Goal: Information Seeking & Learning: Learn about a topic

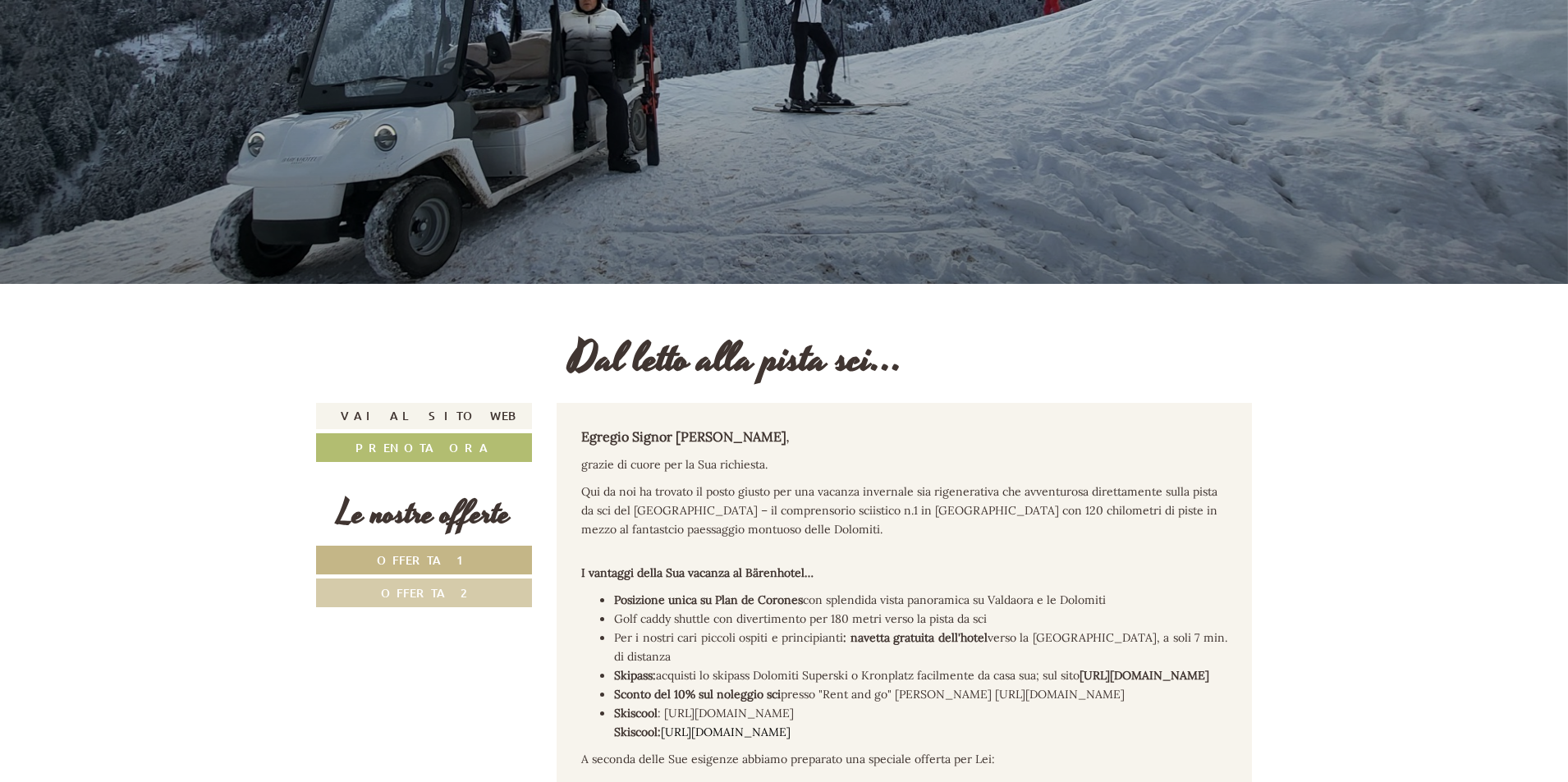
click at [427, 569] on link "Offerta 1" at bounding box center [424, 560] width 216 height 28
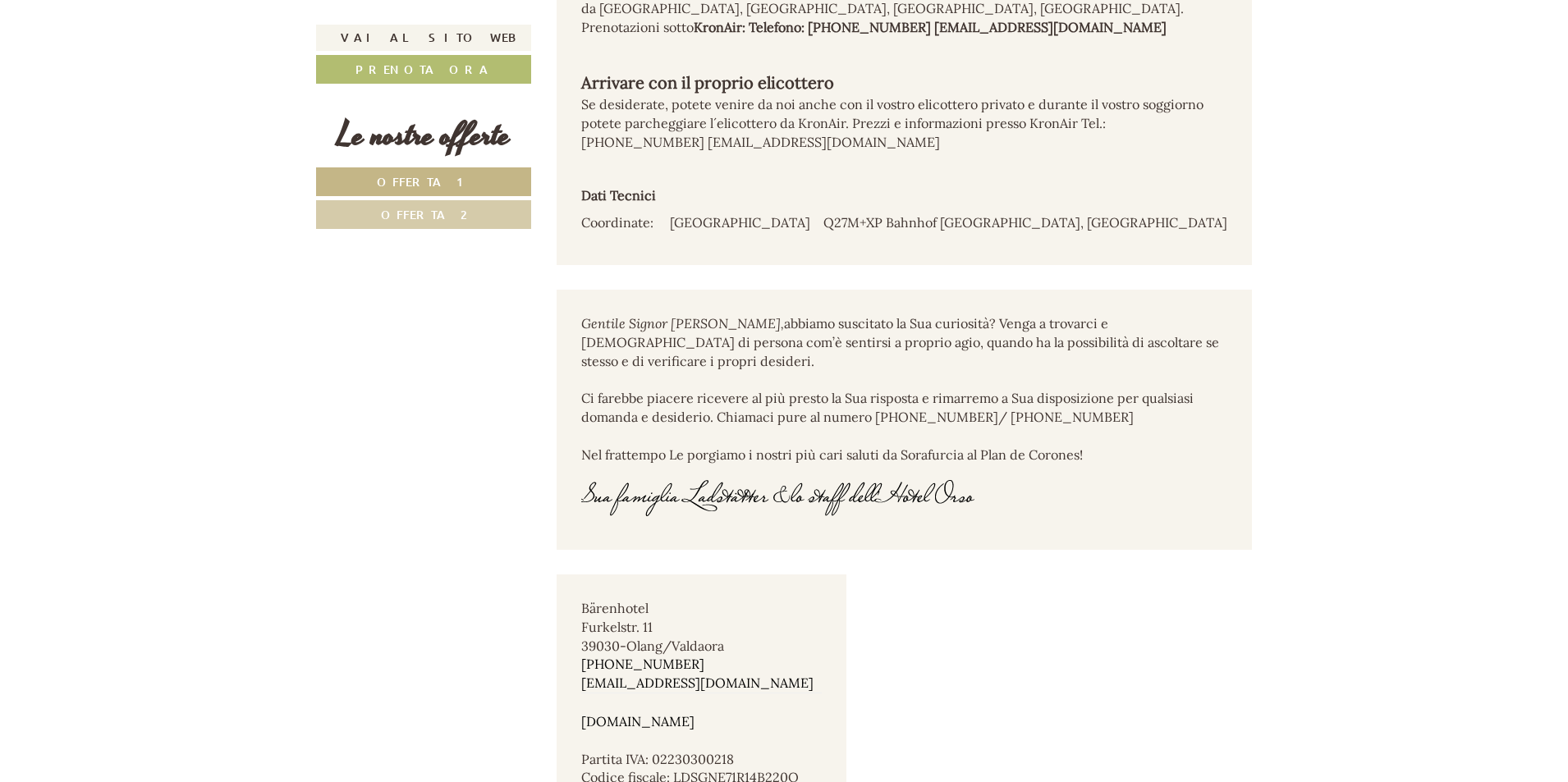
scroll to position [9403, 0]
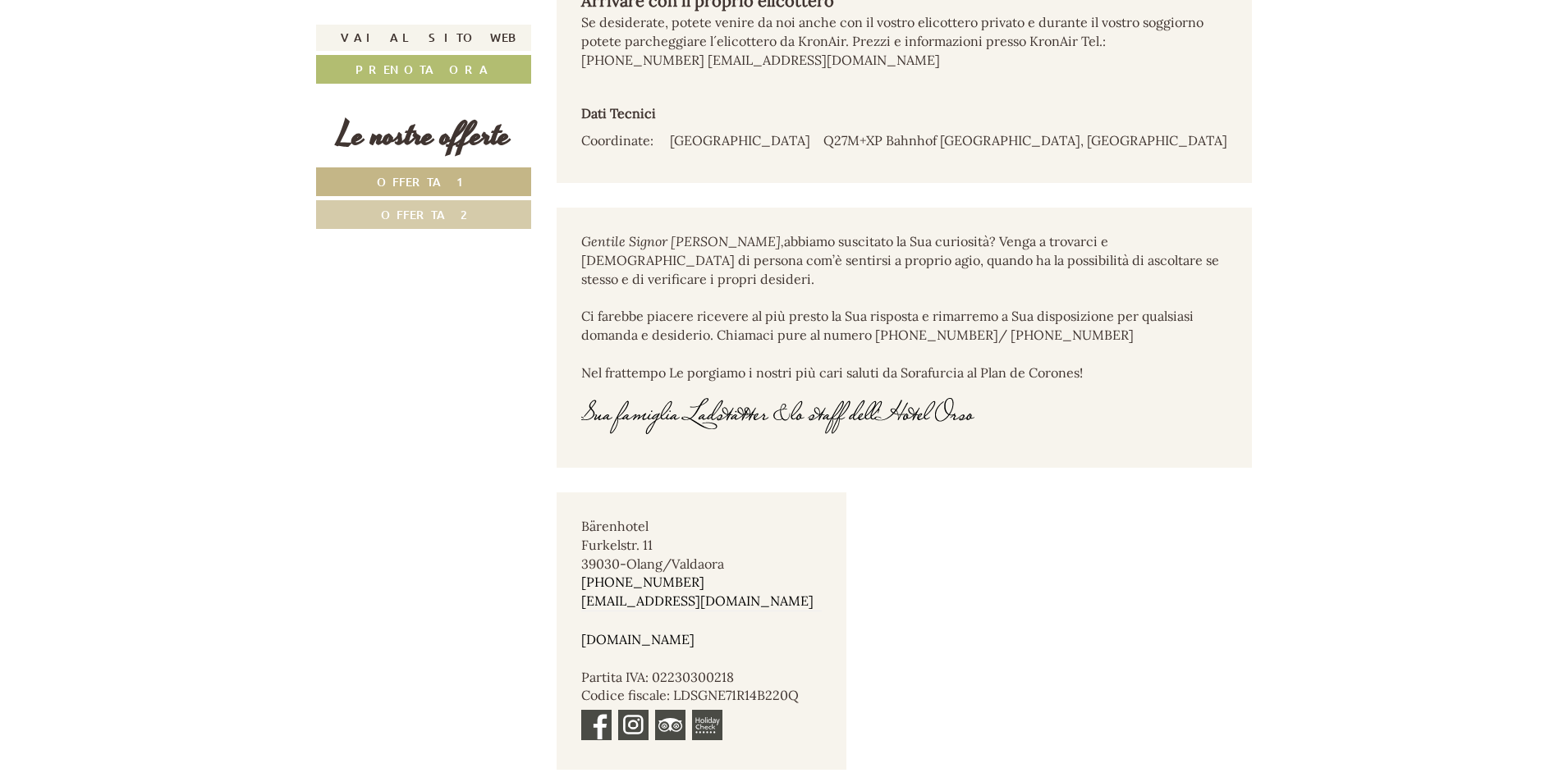
click at [425, 220] on span "Offerta 2" at bounding box center [424, 214] width 86 height 16
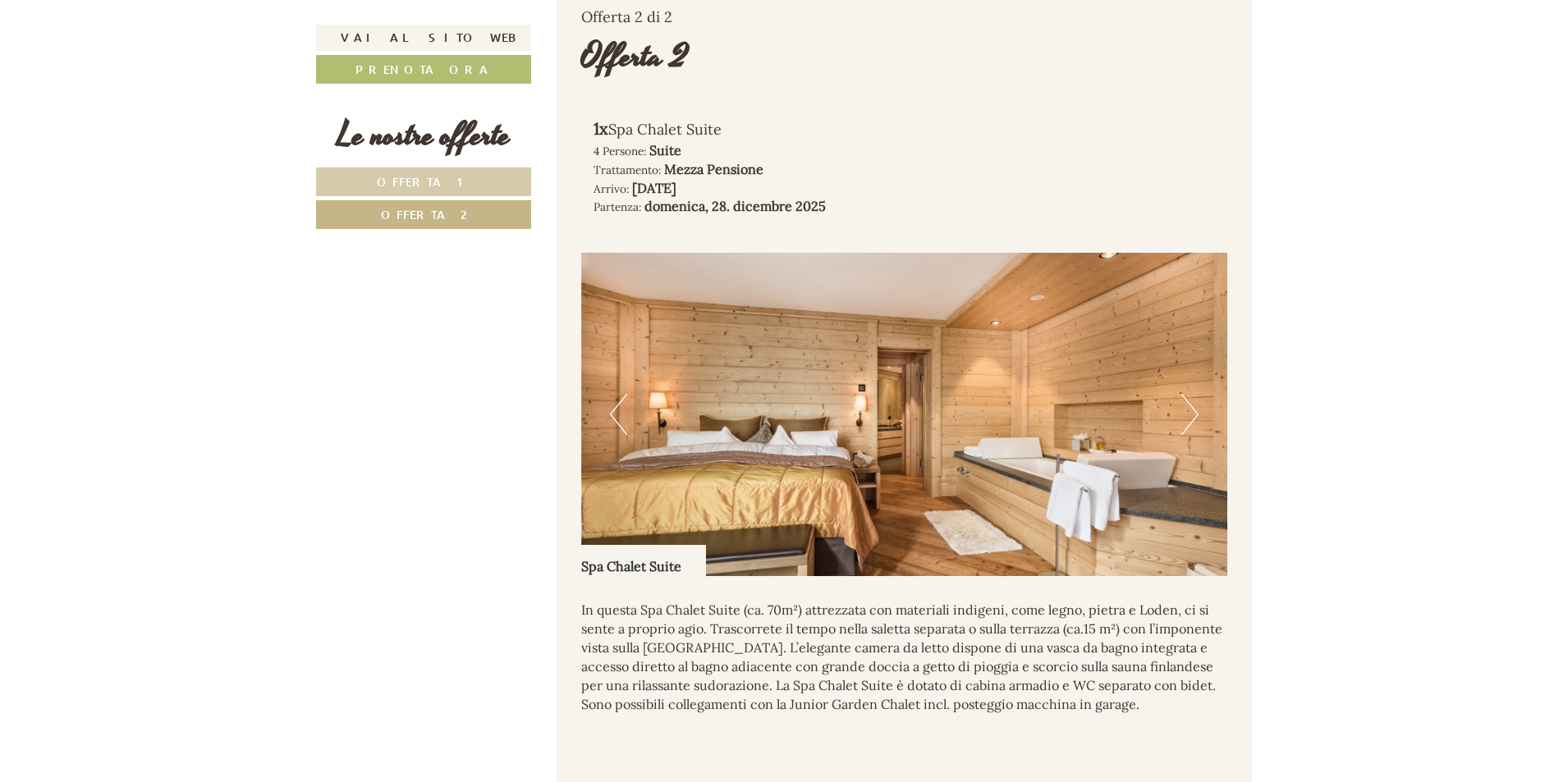
click at [419, 221] on span "Offerta 2" at bounding box center [424, 214] width 86 height 16
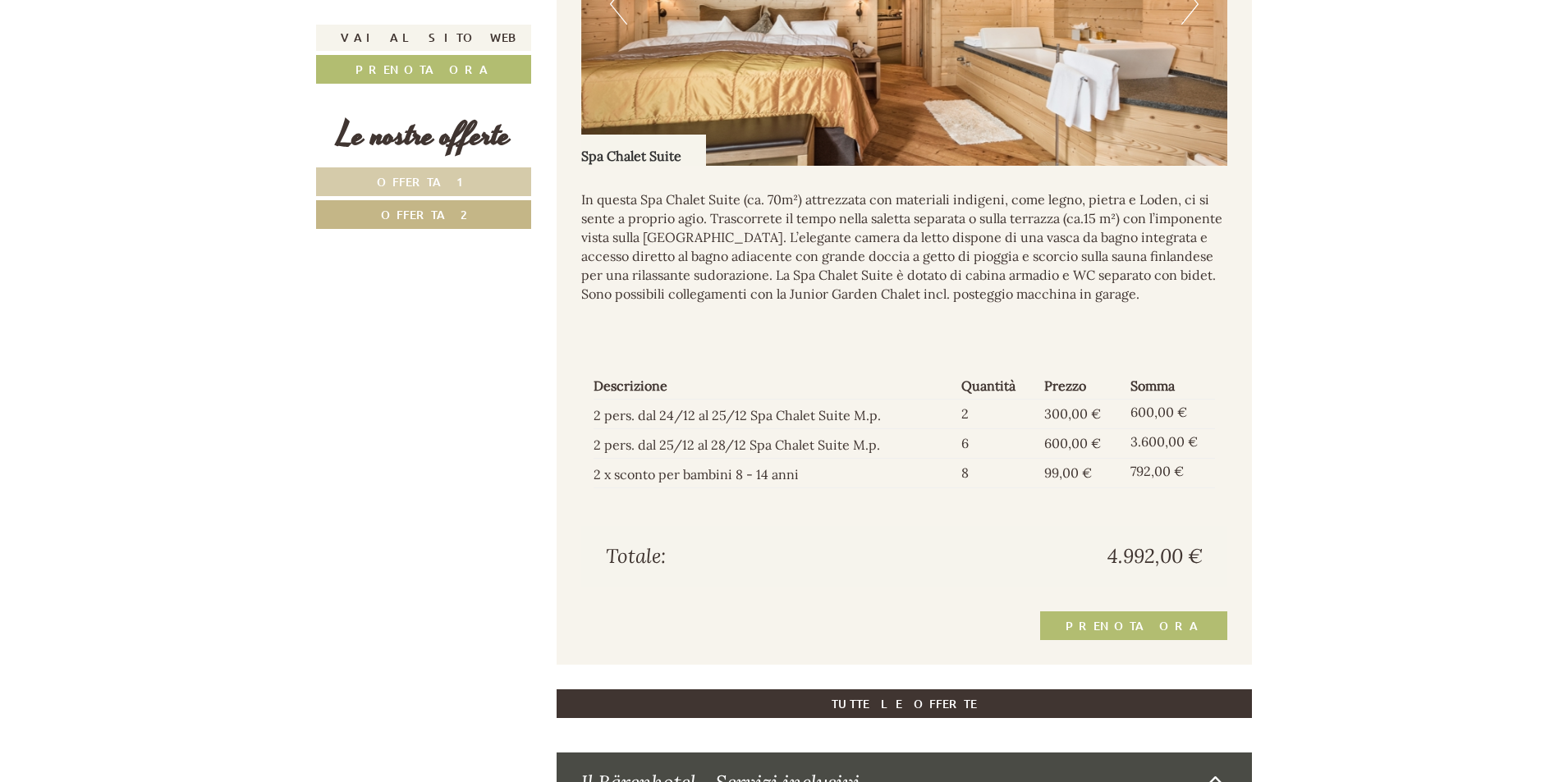
scroll to position [1336, 0]
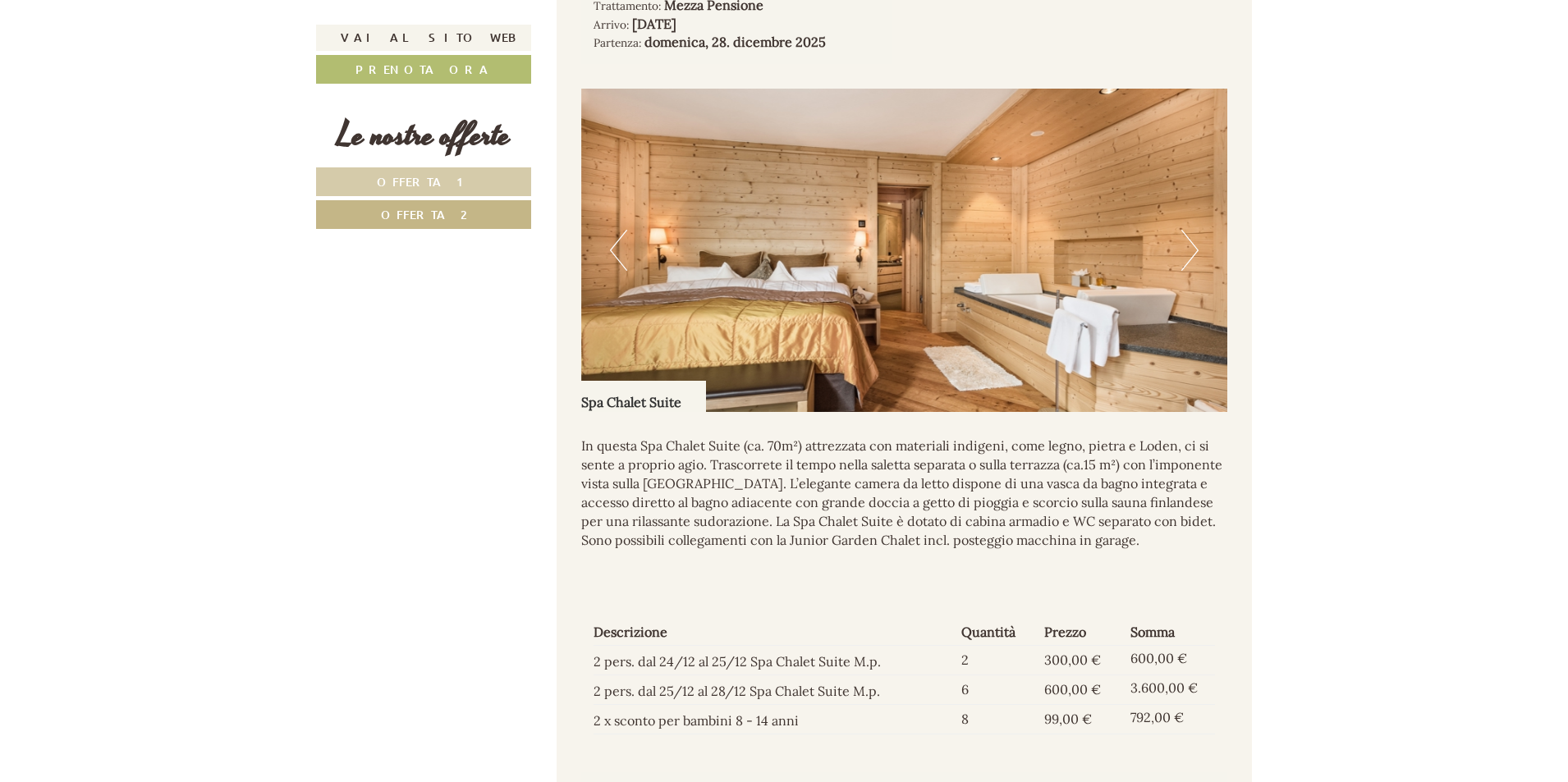
click at [1196, 255] on button "Next" at bounding box center [1189, 250] width 17 height 41
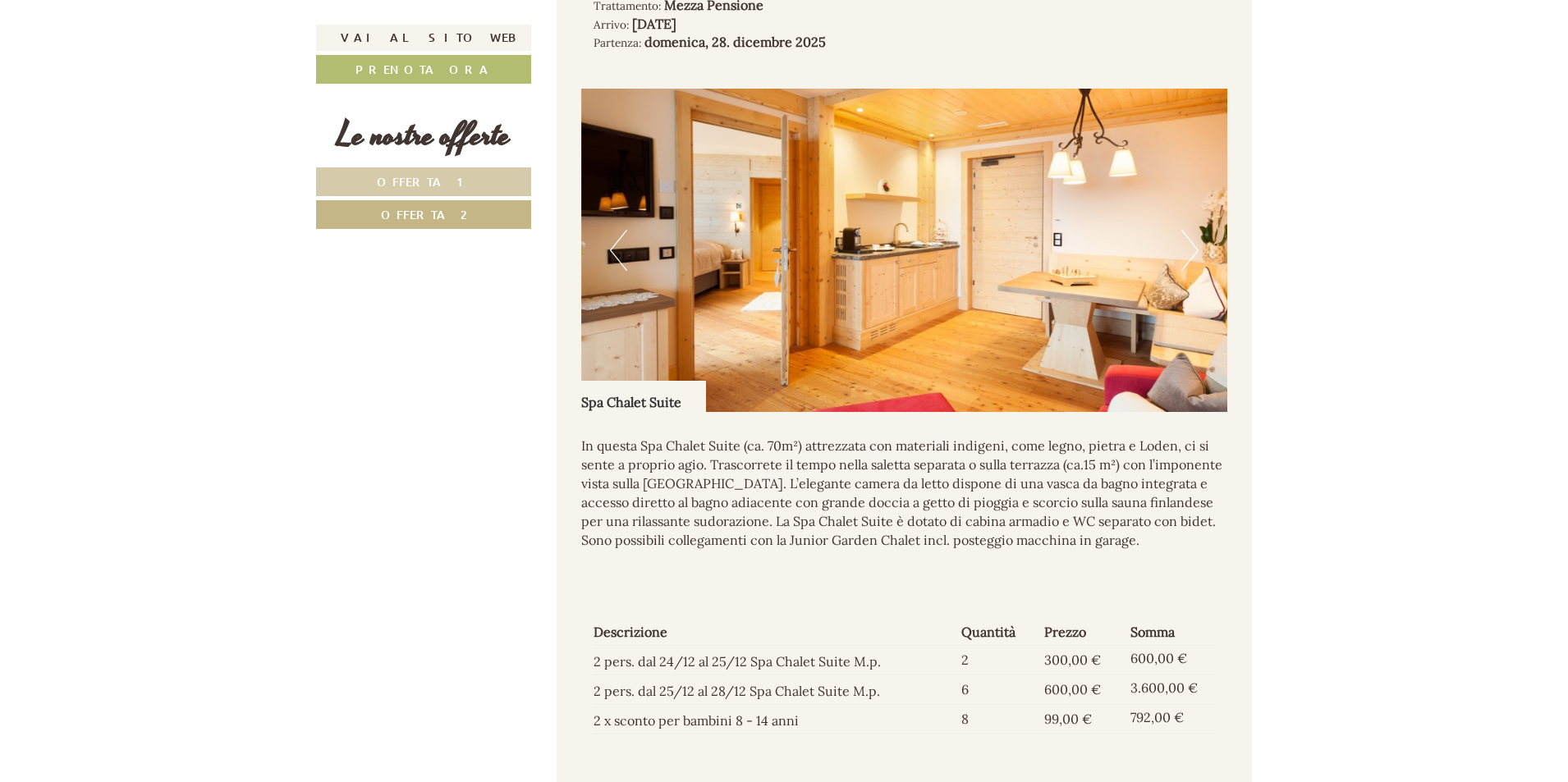
click at [1196, 255] on button "Next" at bounding box center [1189, 250] width 17 height 41
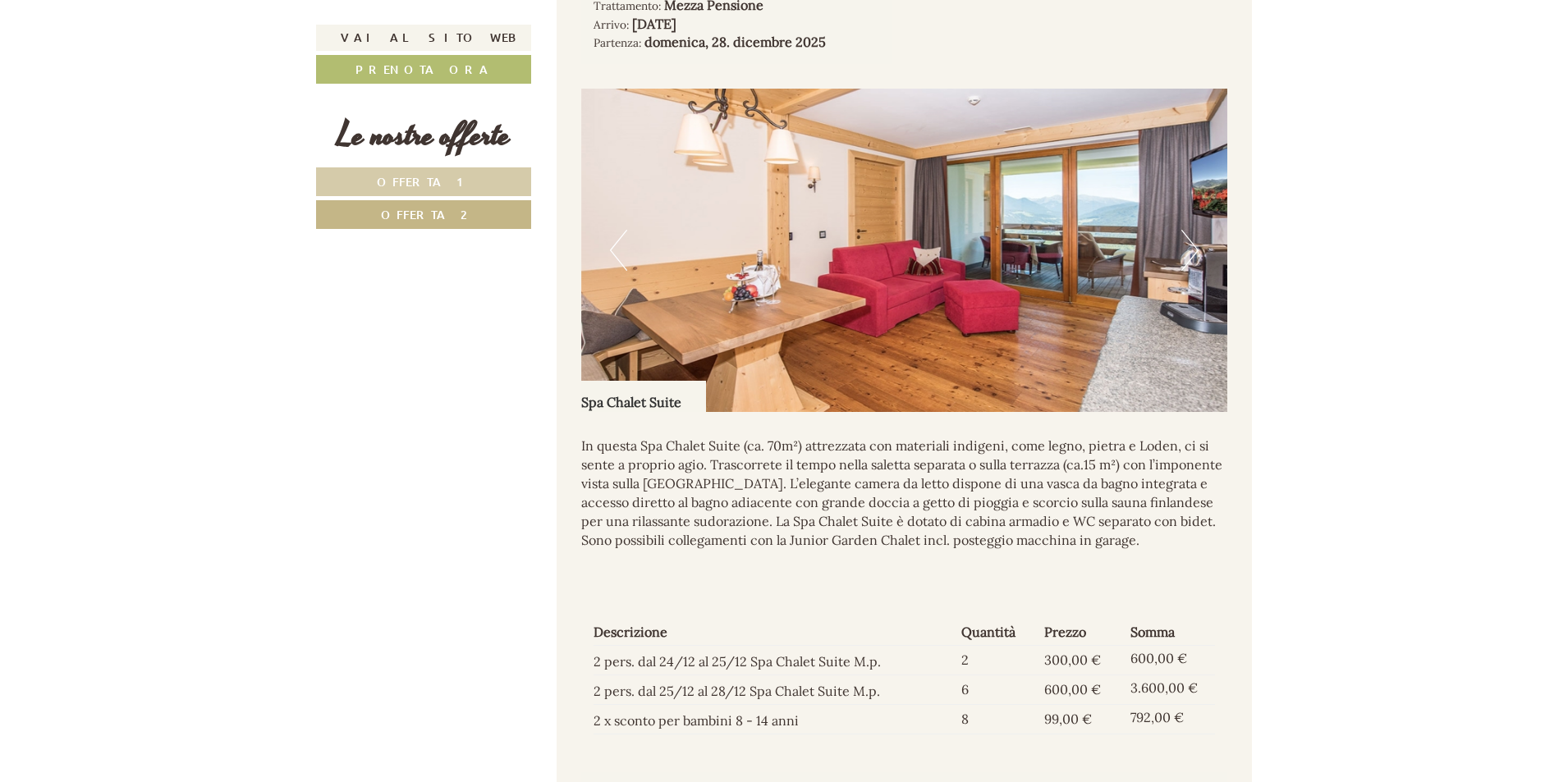
click at [1196, 255] on button "Next" at bounding box center [1189, 250] width 17 height 41
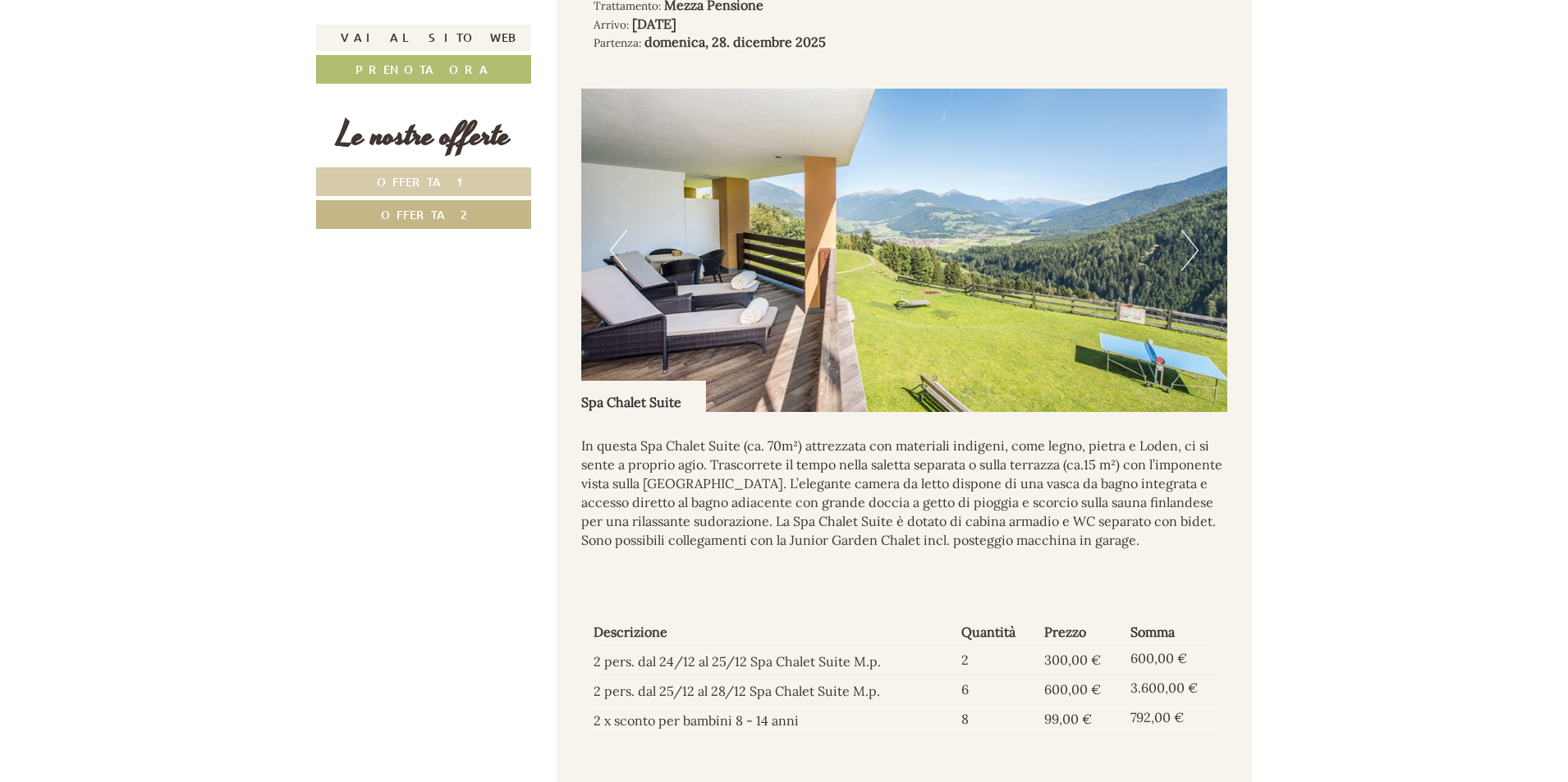
click at [619, 271] on button "Previous" at bounding box center [619, 250] width 17 height 41
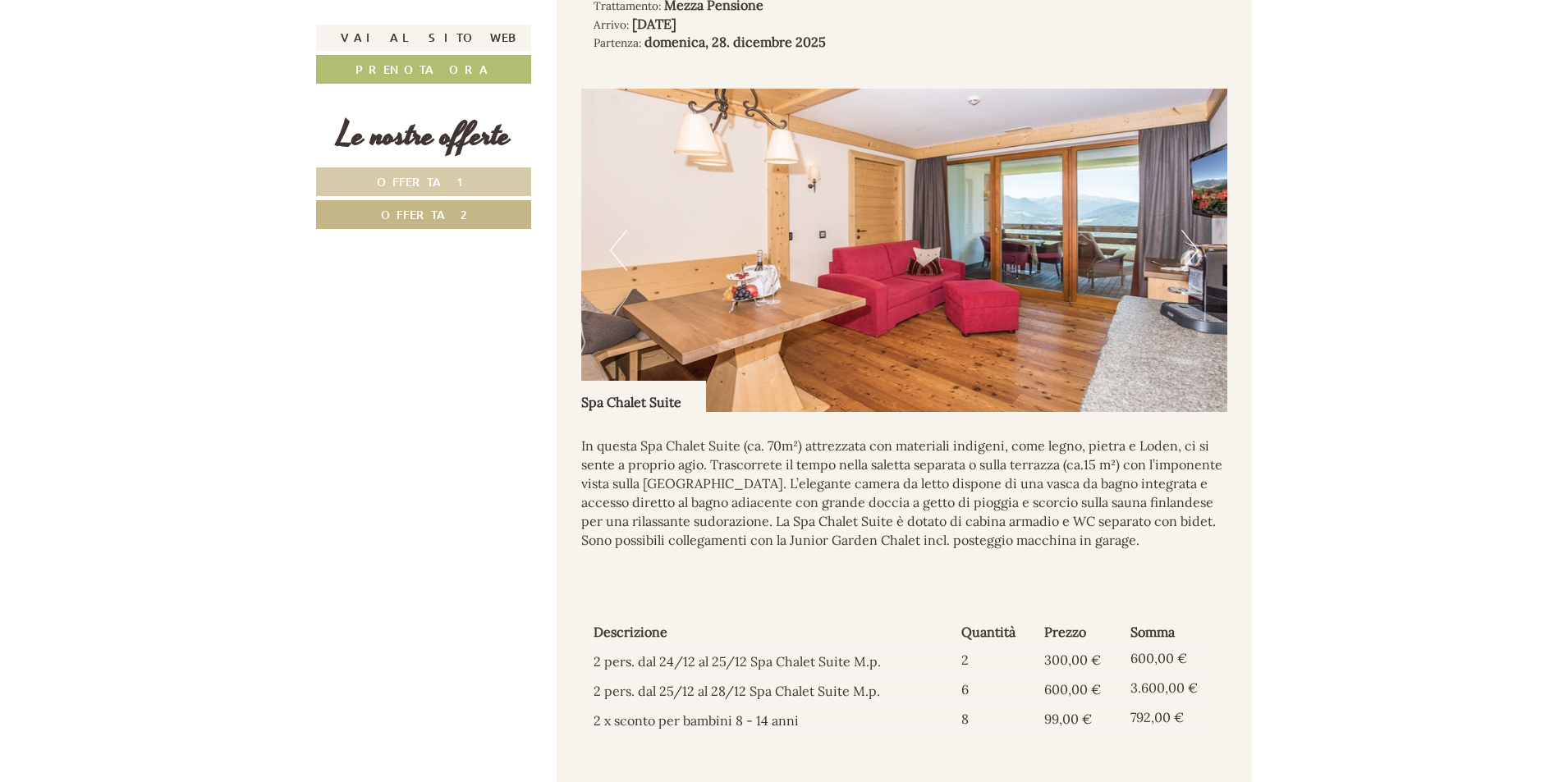
click at [1187, 271] on button "Next" at bounding box center [1189, 250] width 17 height 41
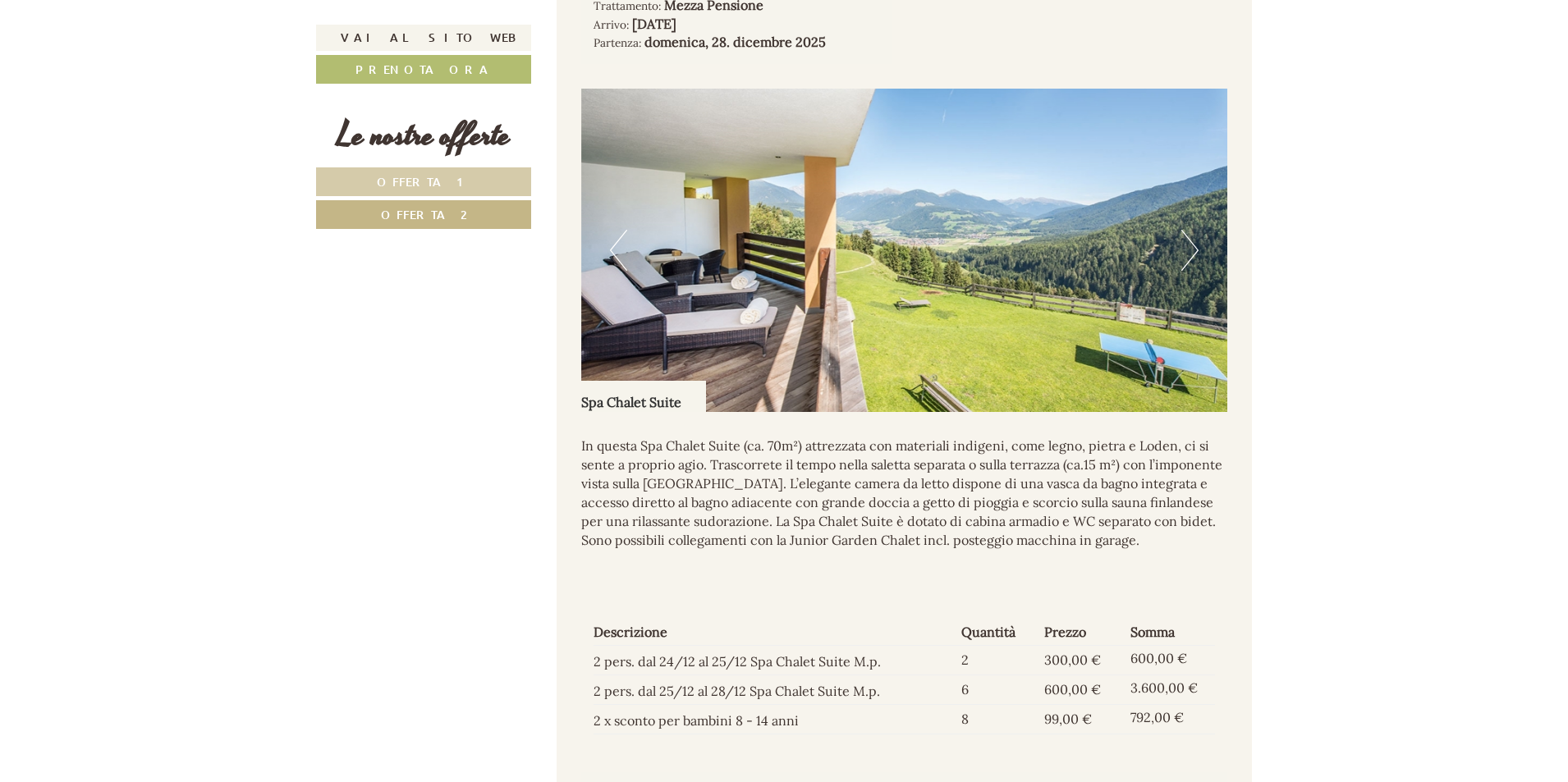
click at [1187, 271] on button "Next" at bounding box center [1189, 250] width 17 height 41
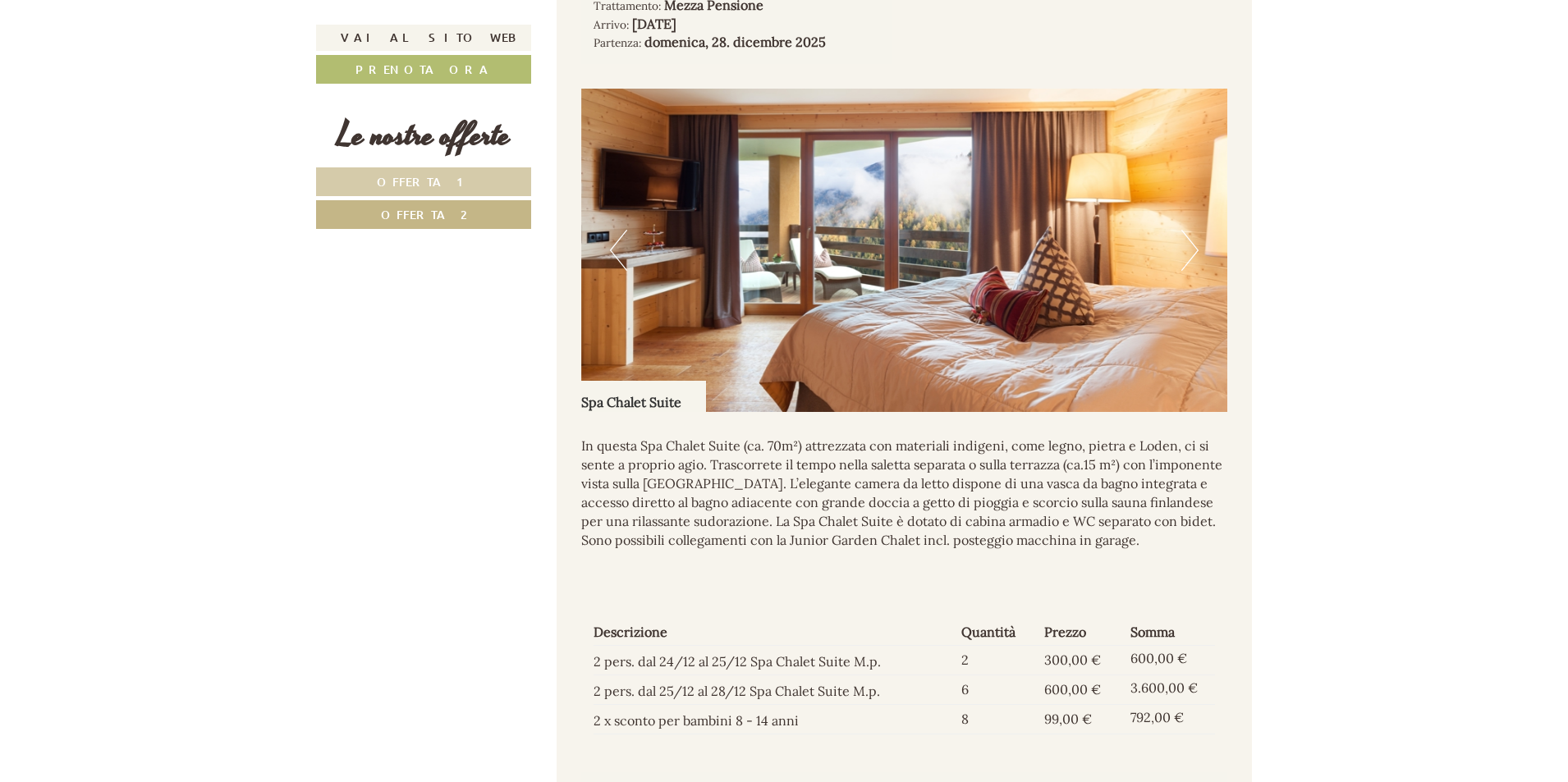
click at [1187, 271] on button "Next" at bounding box center [1189, 250] width 17 height 41
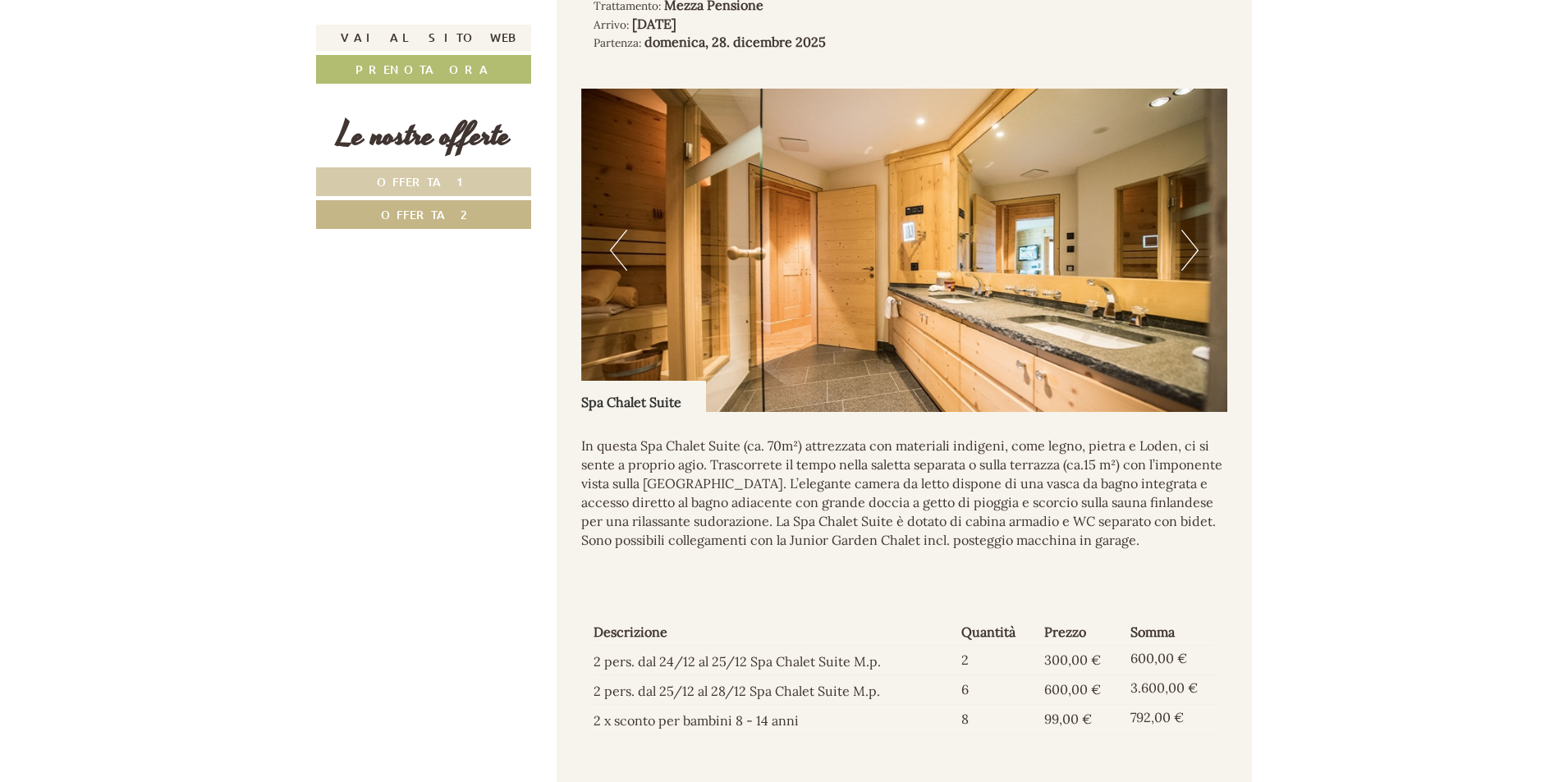
click at [1187, 271] on button "Next" at bounding box center [1189, 250] width 17 height 41
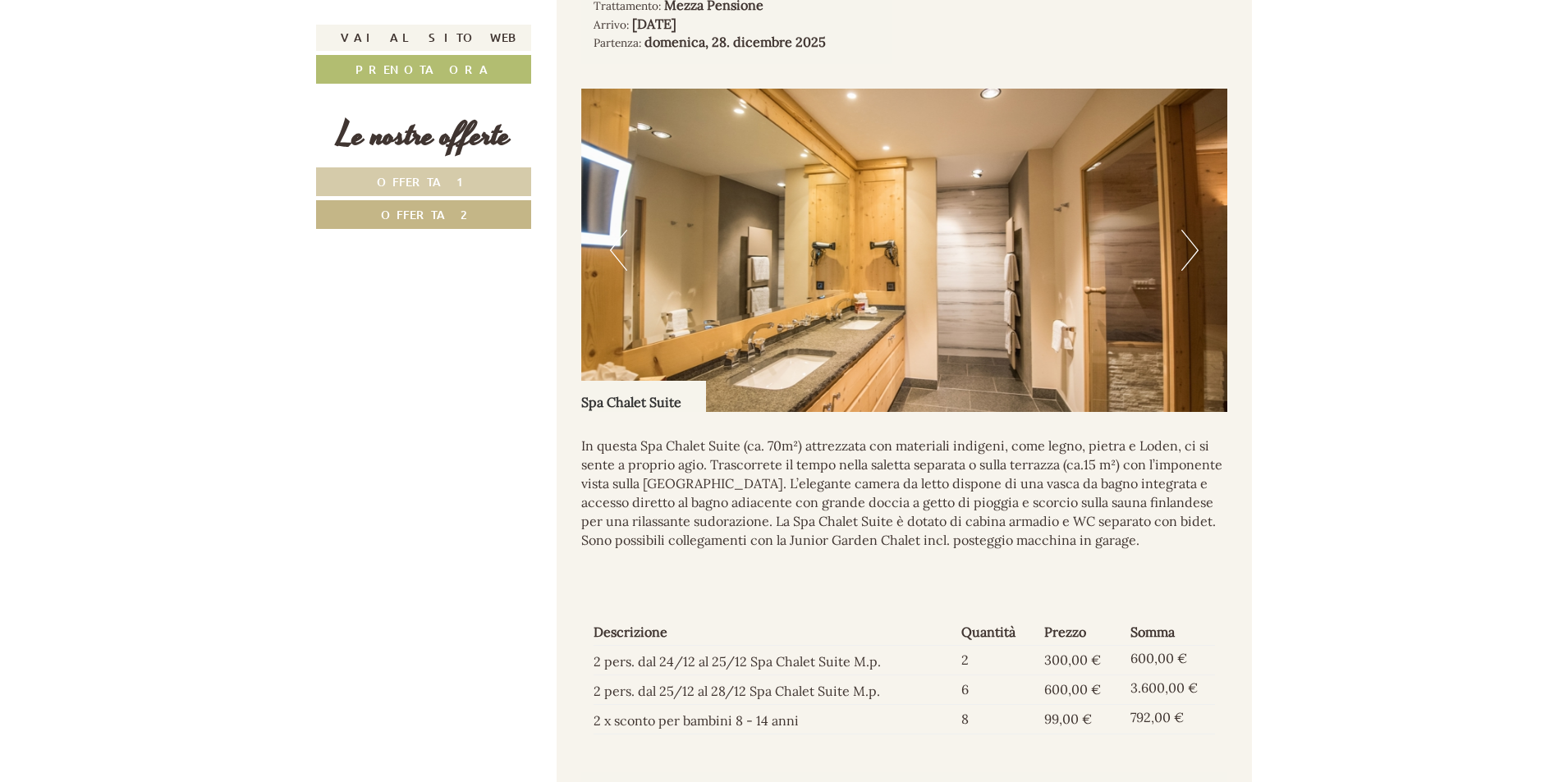
click at [1187, 271] on button "Next" at bounding box center [1189, 250] width 17 height 41
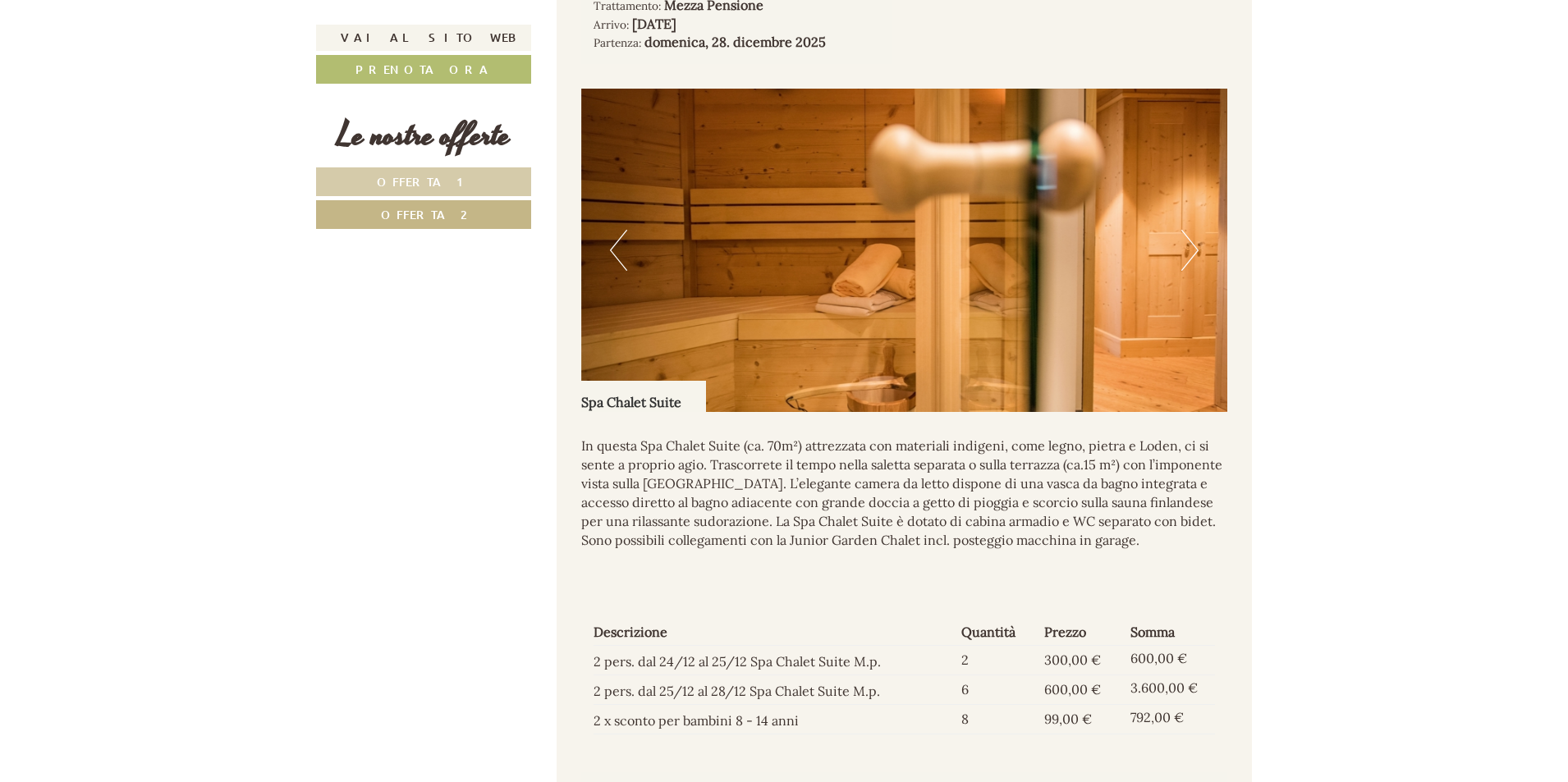
click at [1187, 271] on button "Next" at bounding box center [1189, 250] width 17 height 41
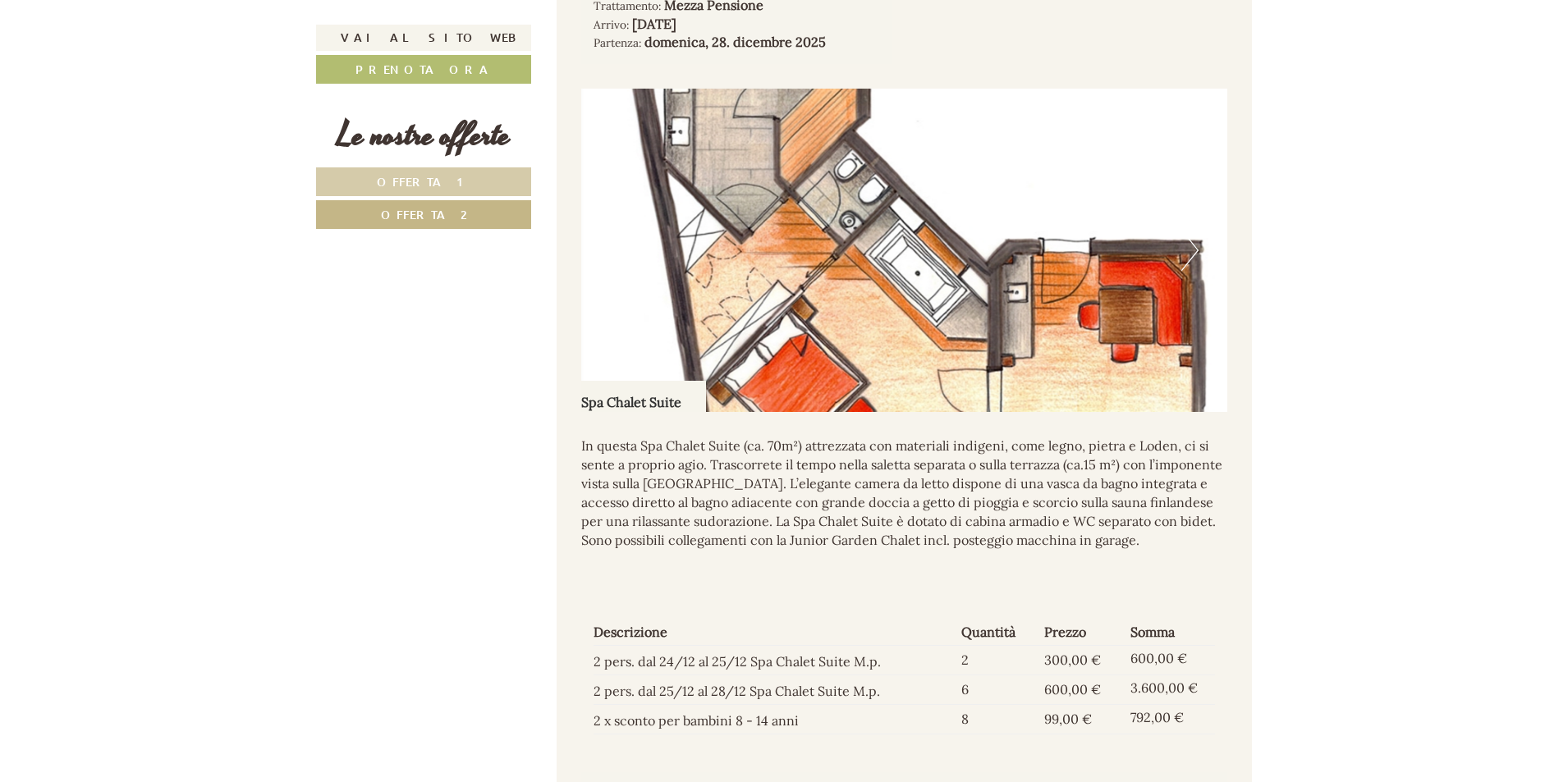
click at [1187, 271] on button "Next" at bounding box center [1189, 250] width 17 height 41
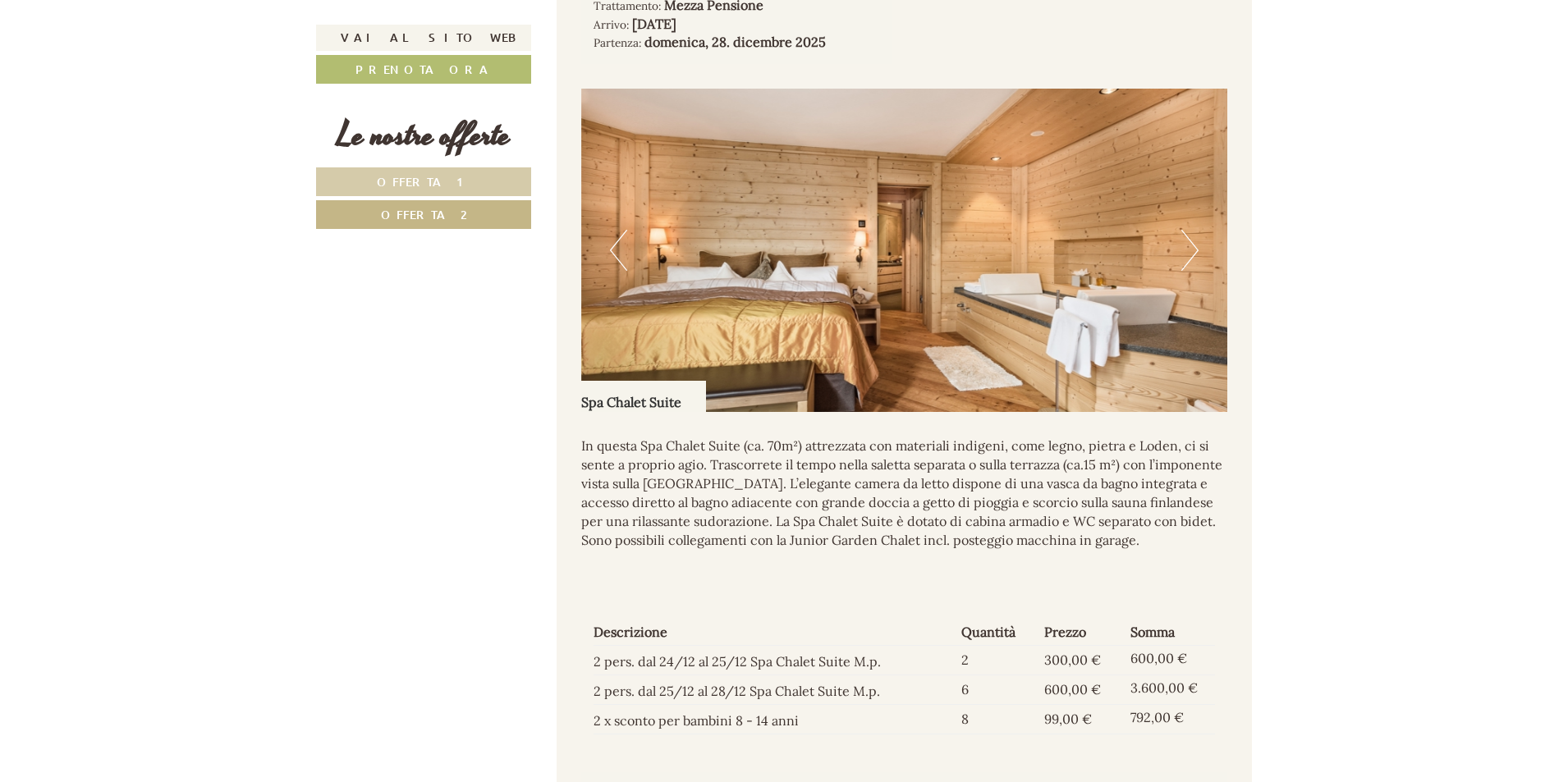
click at [1187, 271] on button "Next" at bounding box center [1189, 250] width 17 height 41
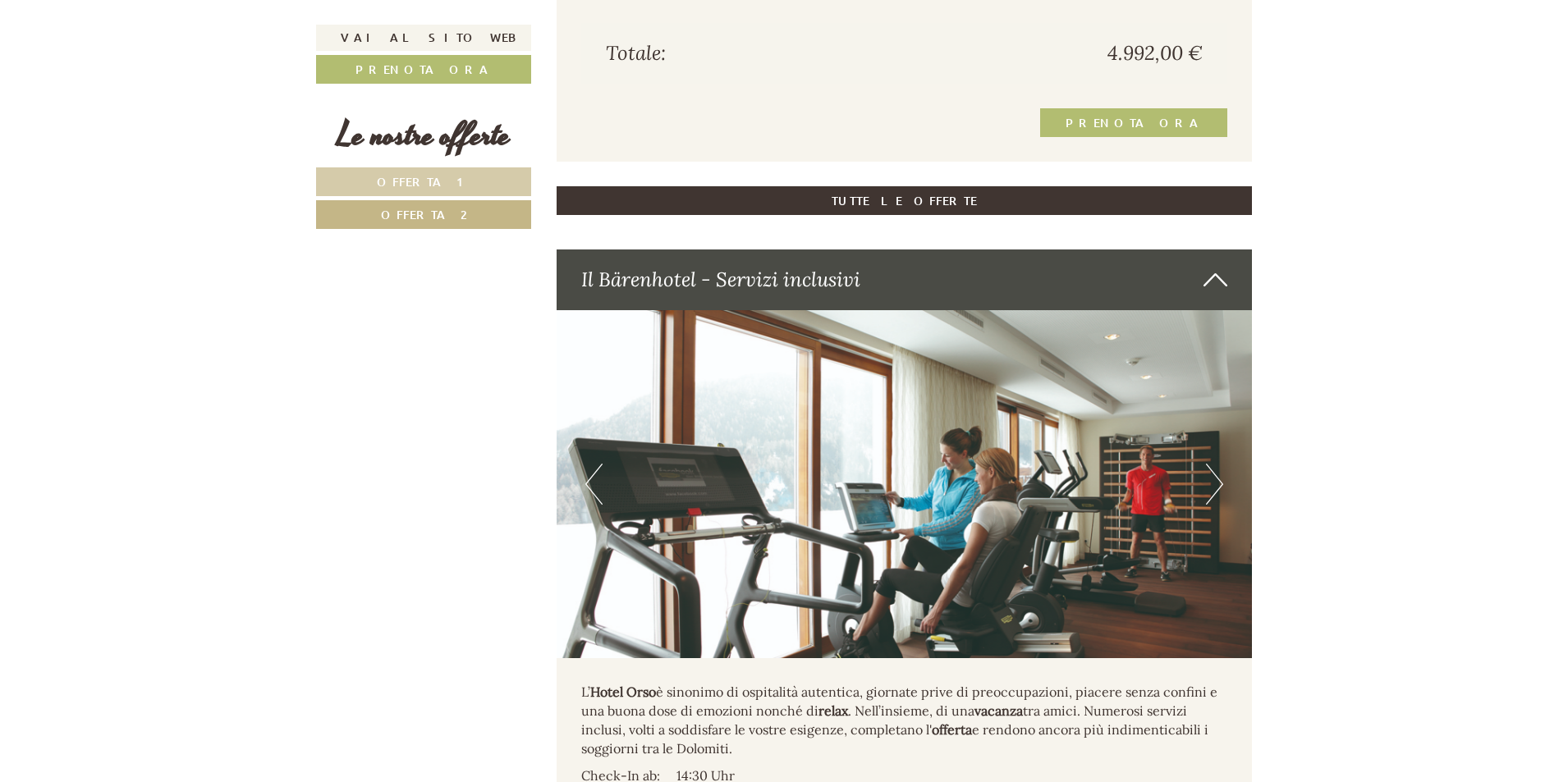
scroll to position [2075, 0]
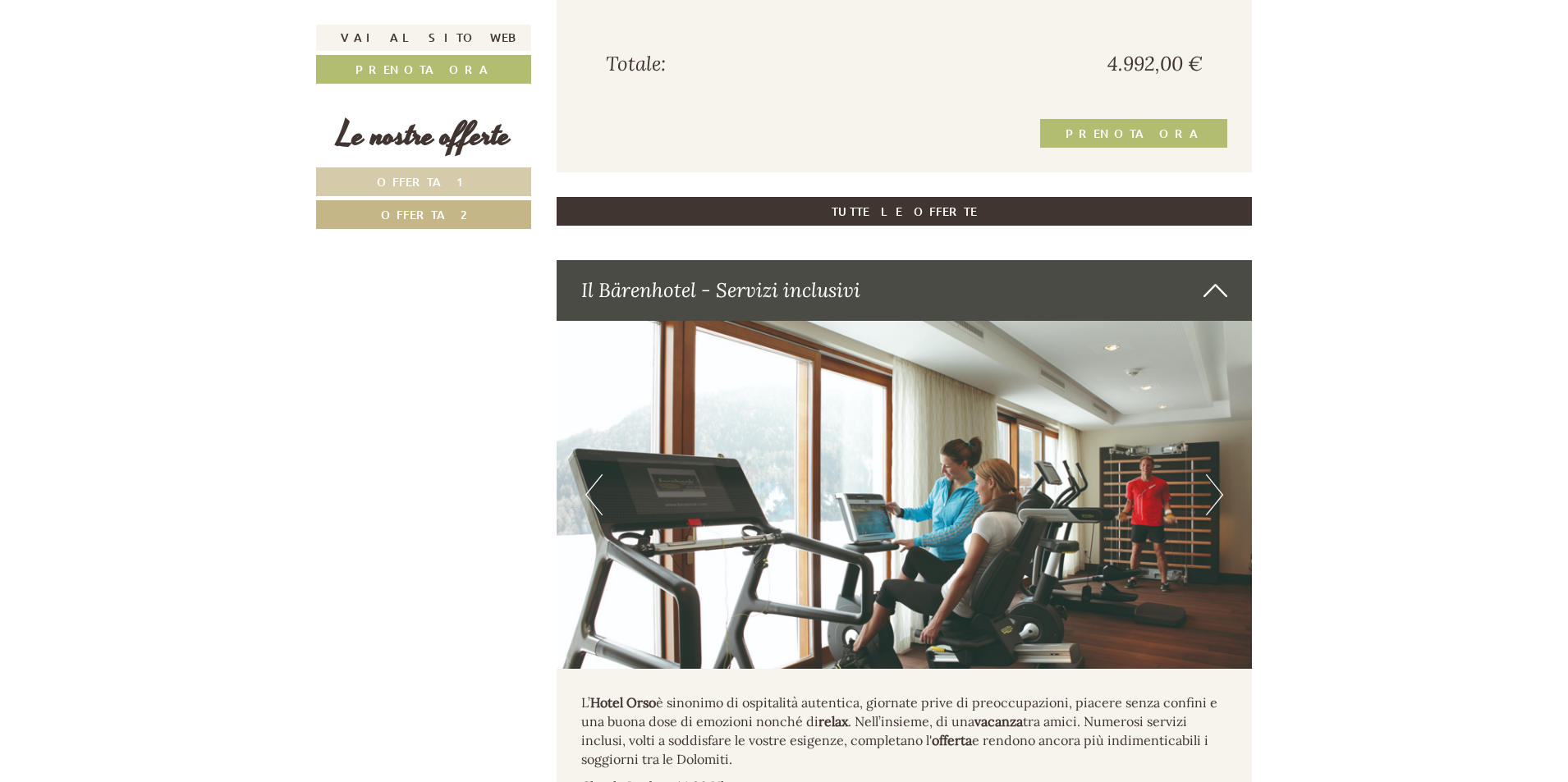
click at [1215, 511] on button "Next" at bounding box center [1214, 494] width 17 height 41
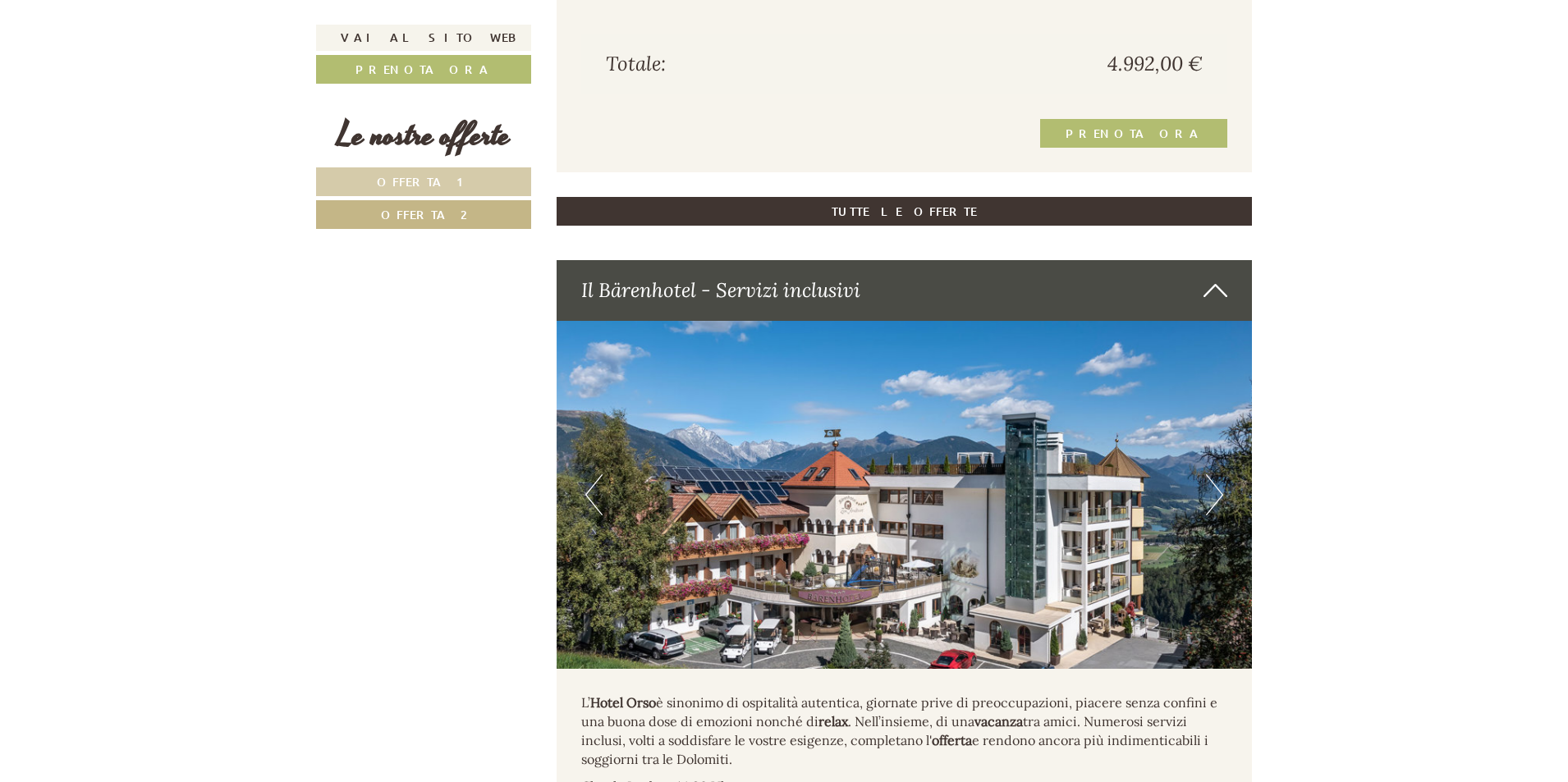
click at [1215, 511] on button "Next" at bounding box center [1214, 494] width 17 height 41
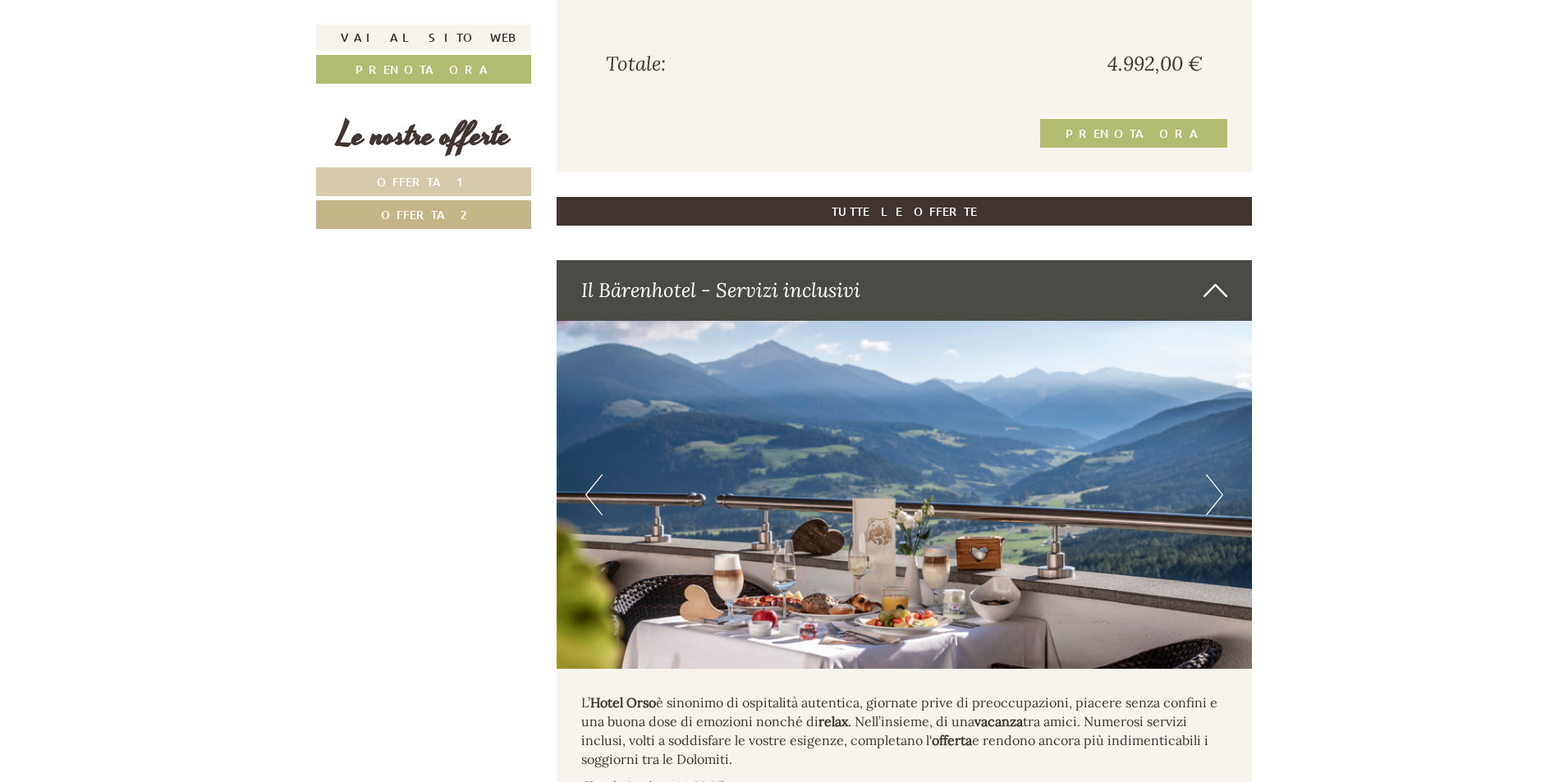
click at [1215, 511] on button "Next" at bounding box center [1214, 494] width 17 height 41
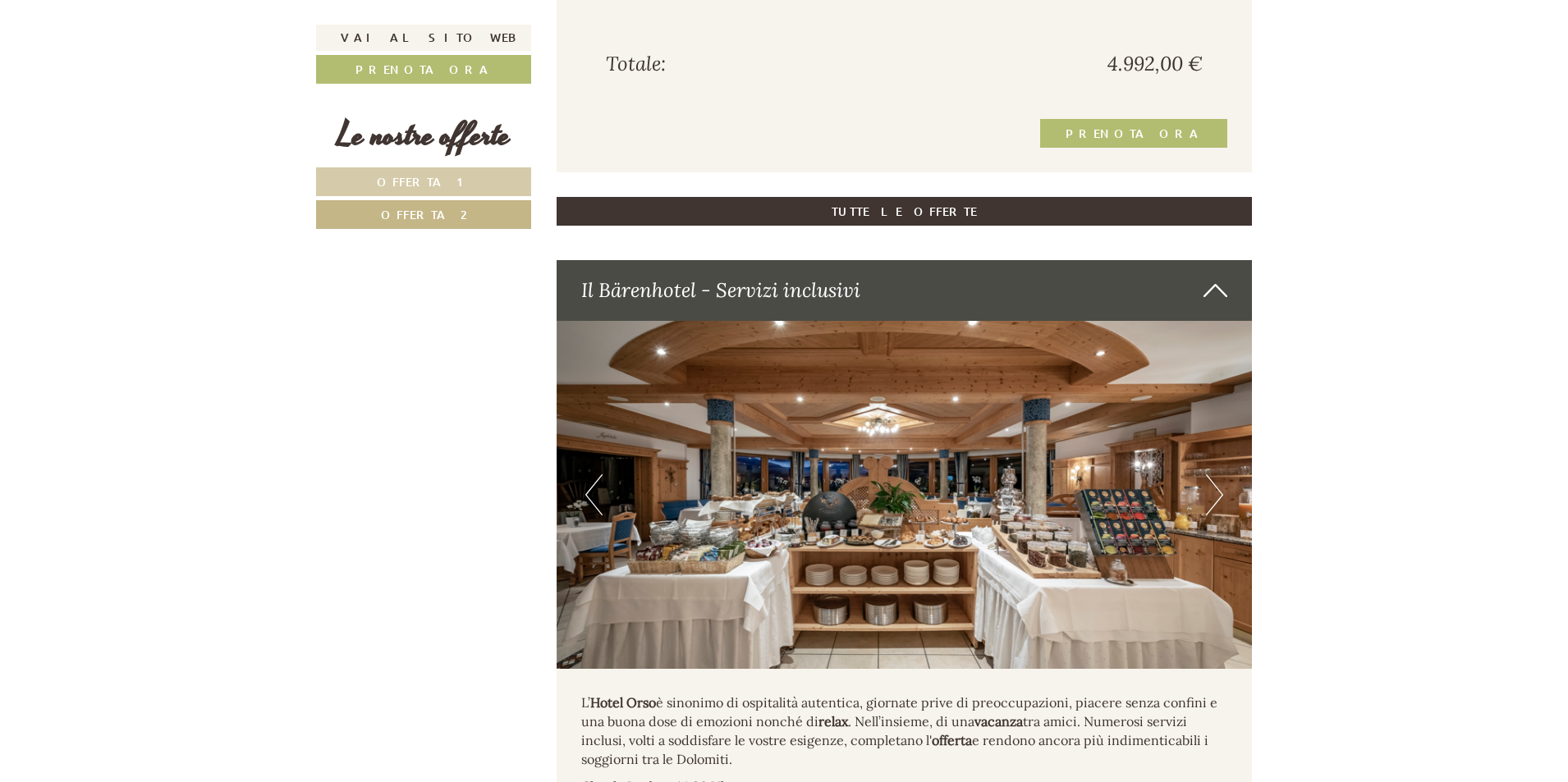
click at [1215, 511] on button "Next" at bounding box center [1214, 494] width 17 height 41
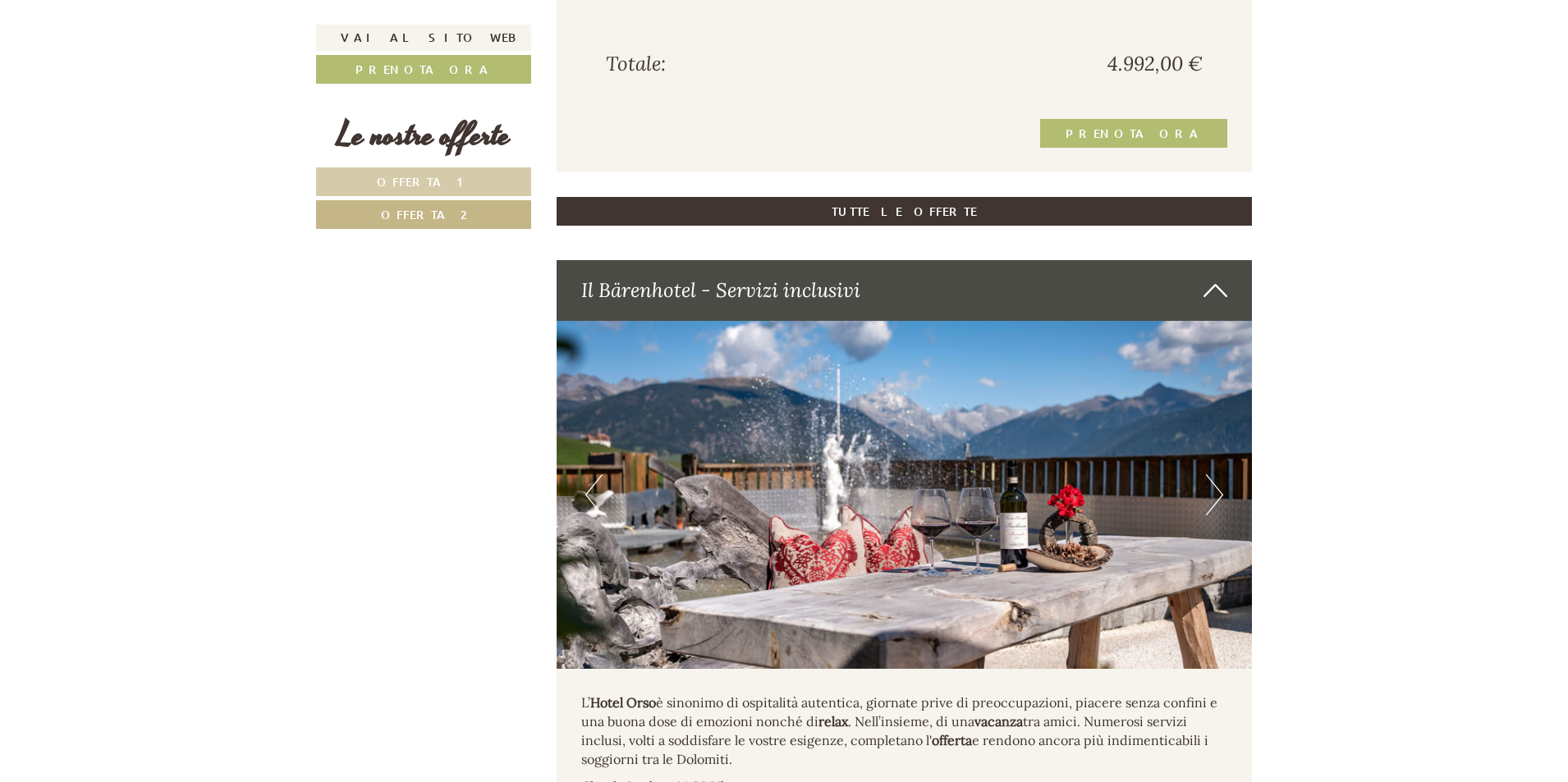
click at [1215, 511] on button "Next" at bounding box center [1214, 494] width 17 height 41
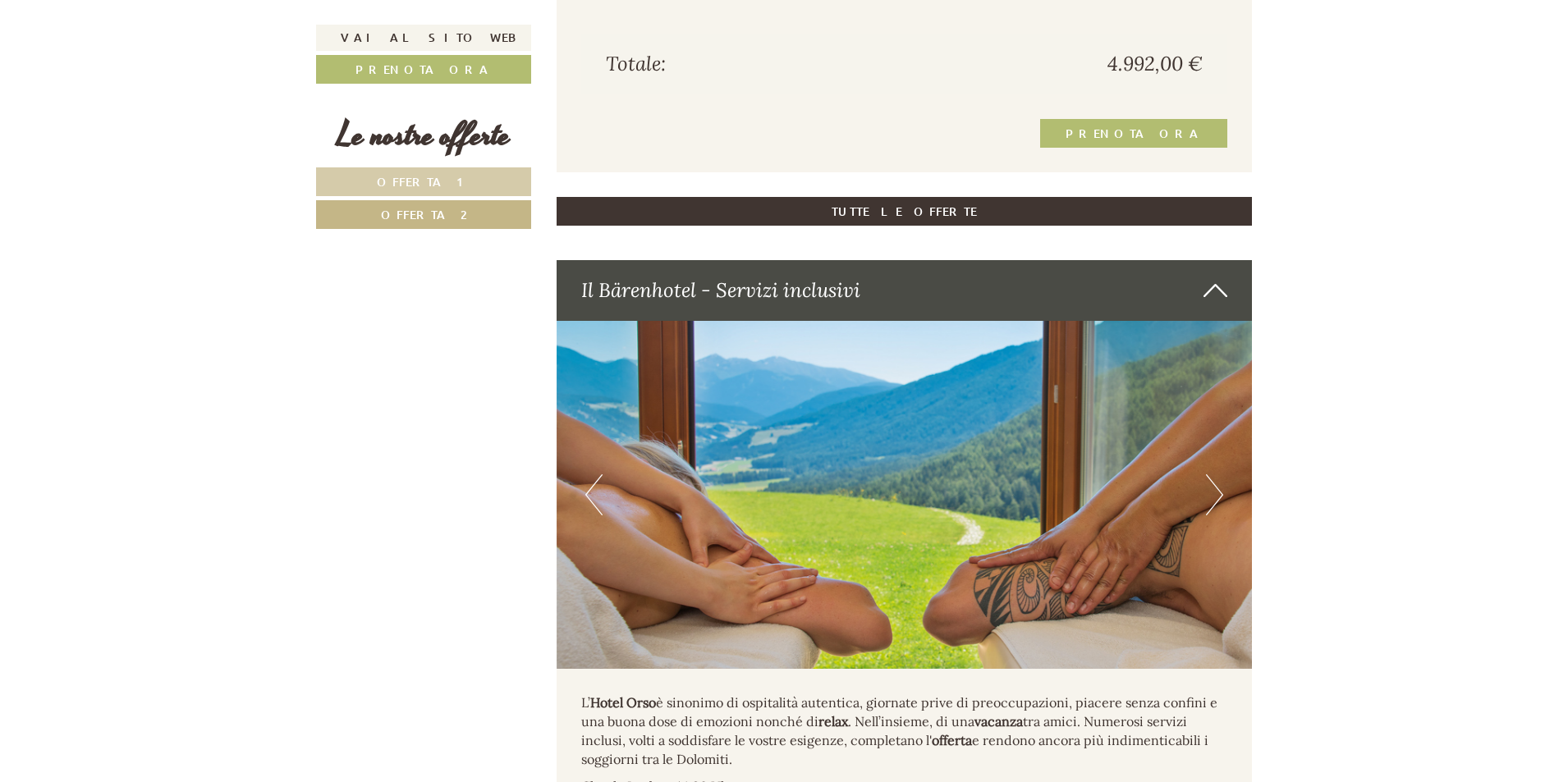
click at [1215, 511] on button "Next" at bounding box center [1214, 494] width 17 height 41
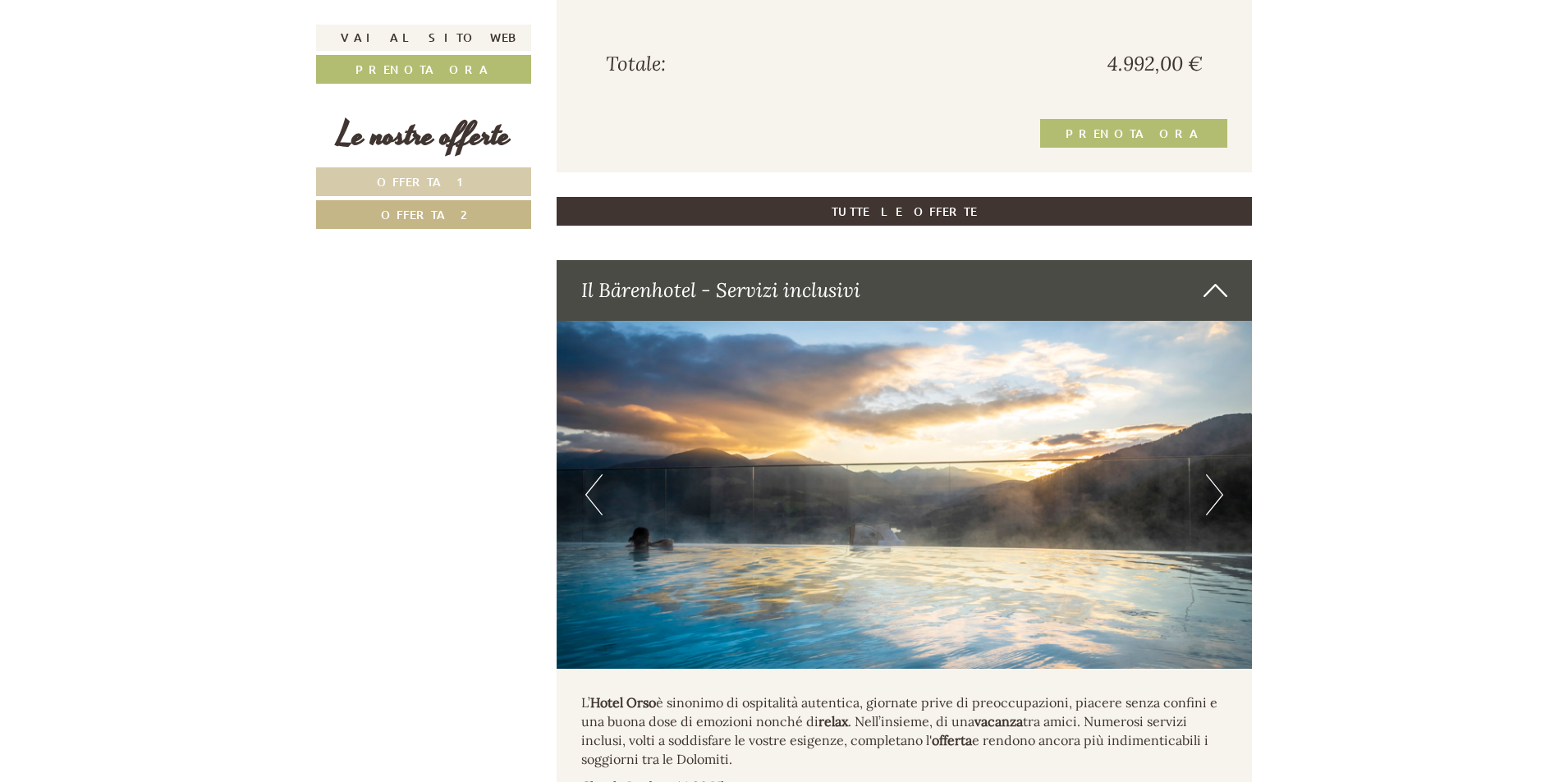
click at [1215, 511] on button "Next" at bounding box center [1214, 494] width 17 height 41
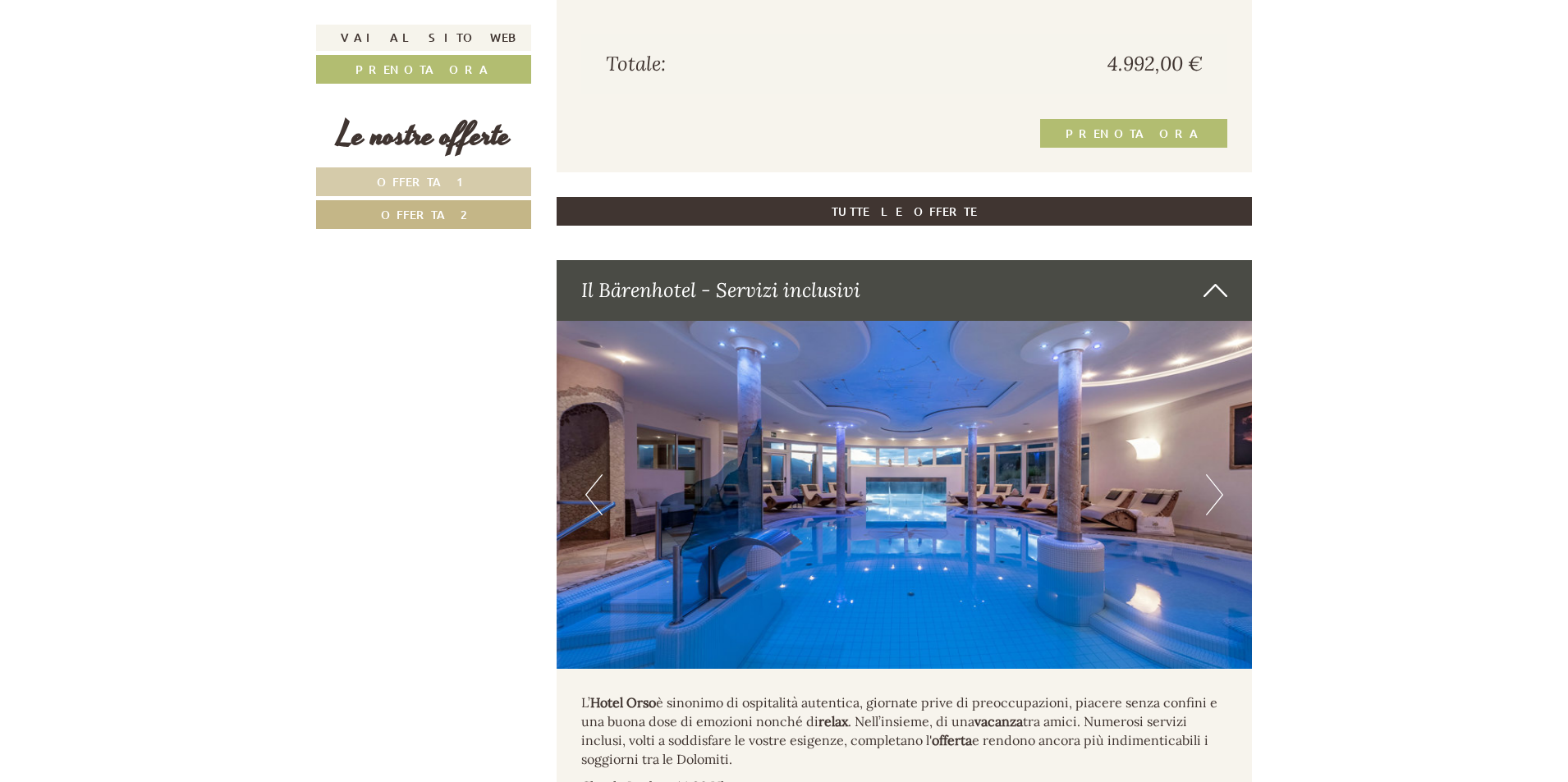
click at [1215, 511] on button "Next" at bounding box center [1214, 494] width 17 height 41
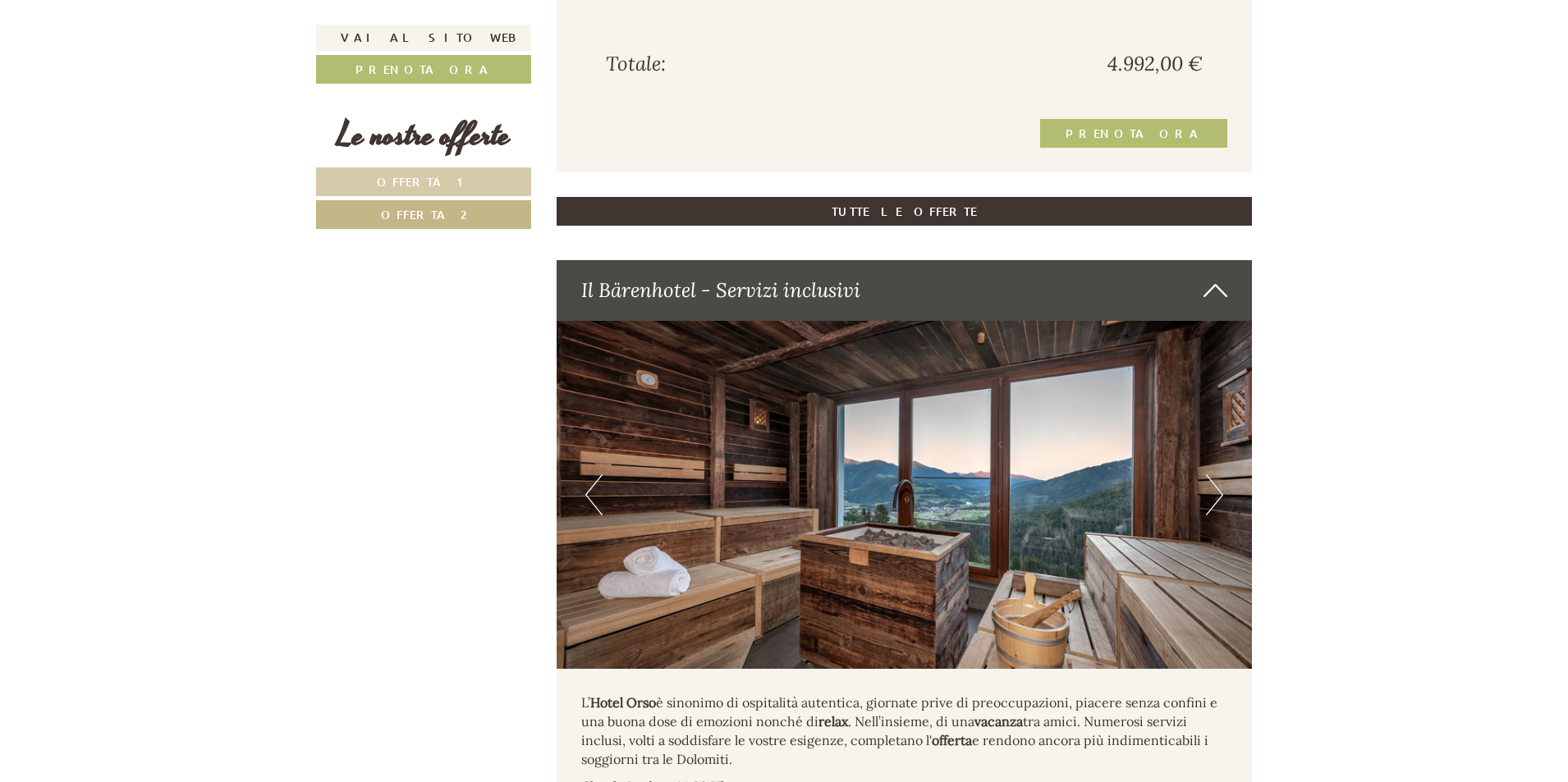
click at [1215, 511] on button "Next" at bounding box center [1214, 494] width 17 height 41
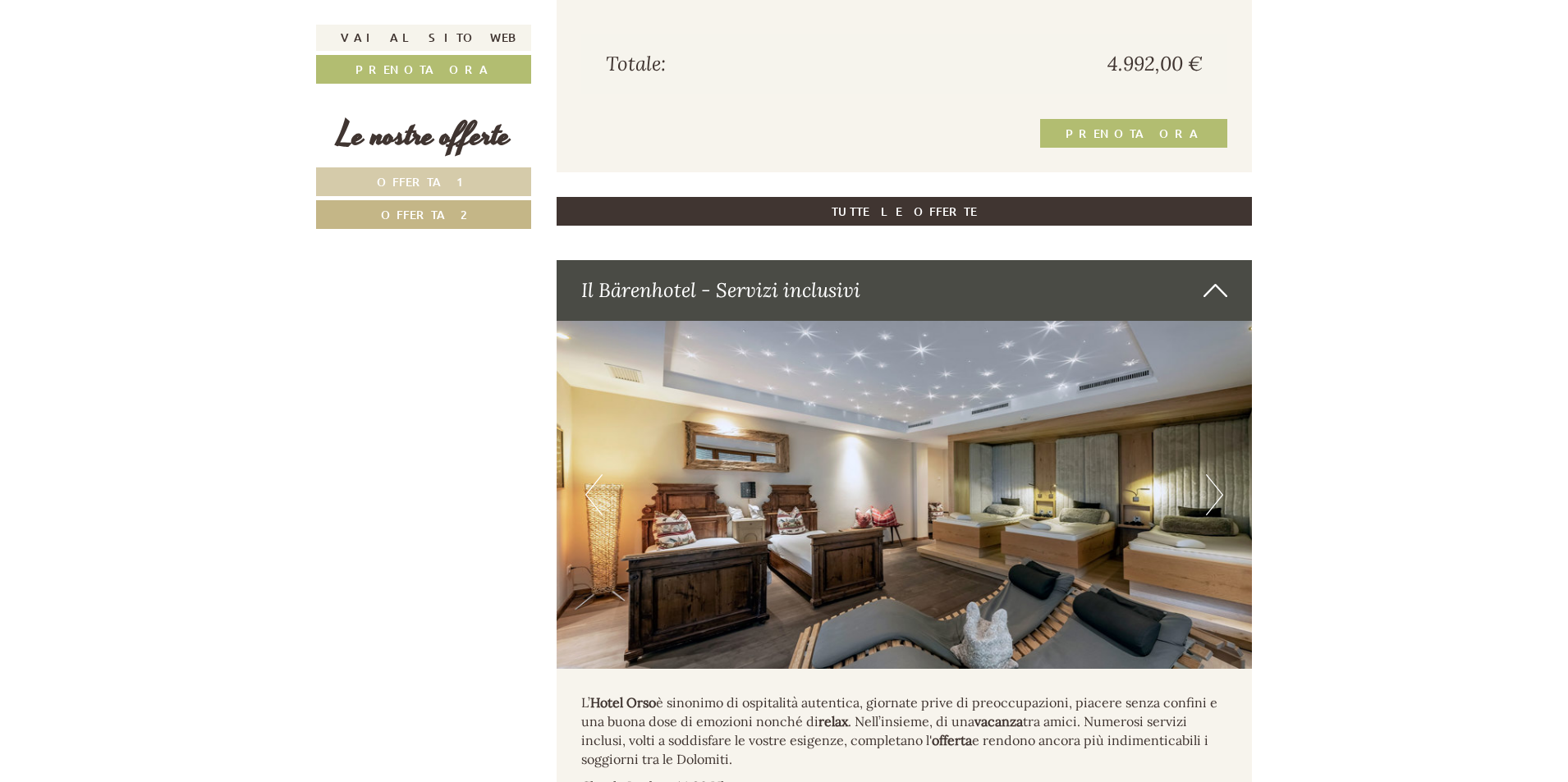
click at [1215, 511] on button "Next" at bounding box center [1214, 494] width 17 height 41
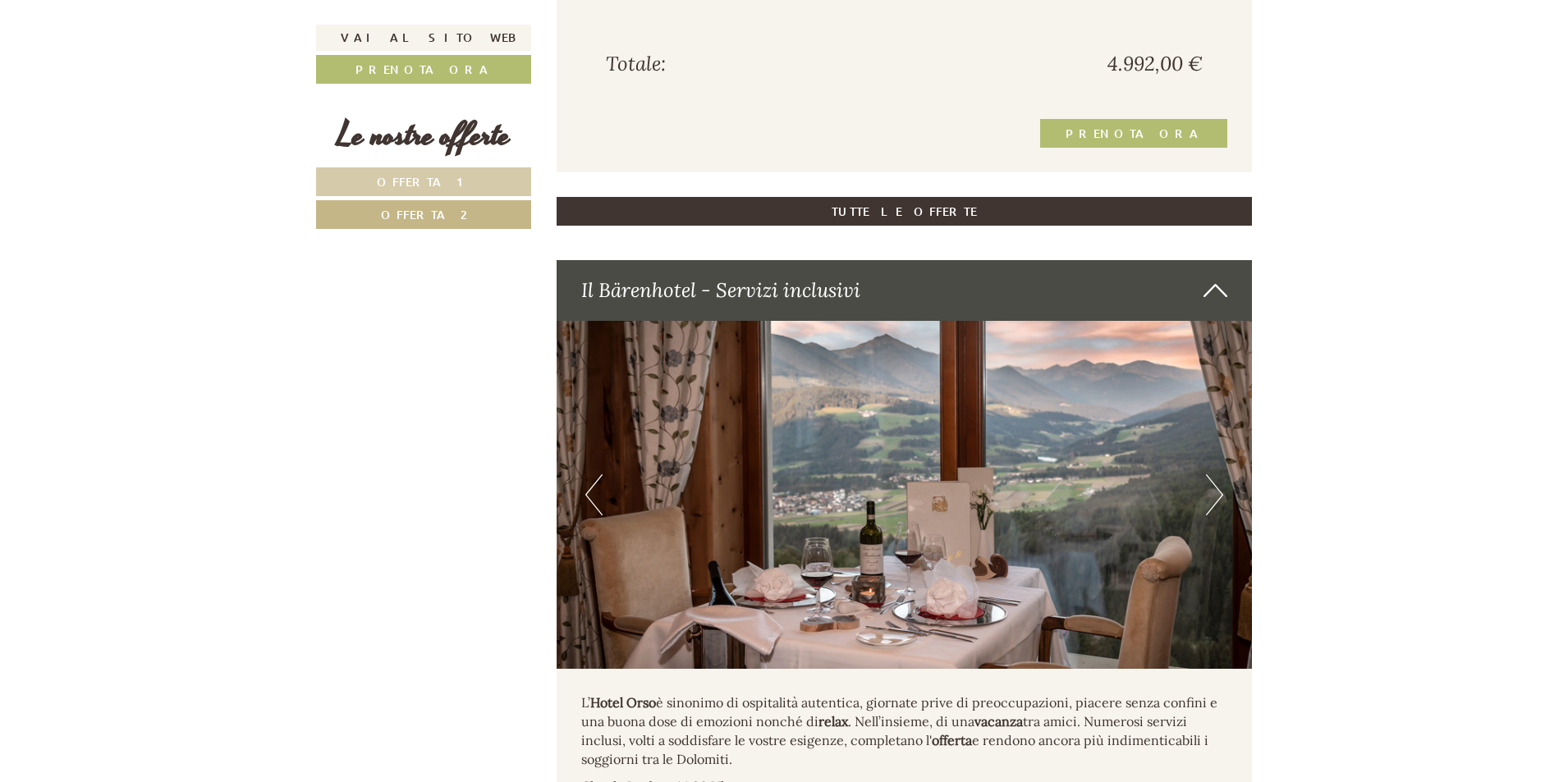
click at [1215, 511] on button "Next" at bounding box center [1214, 494] width 17 height 41
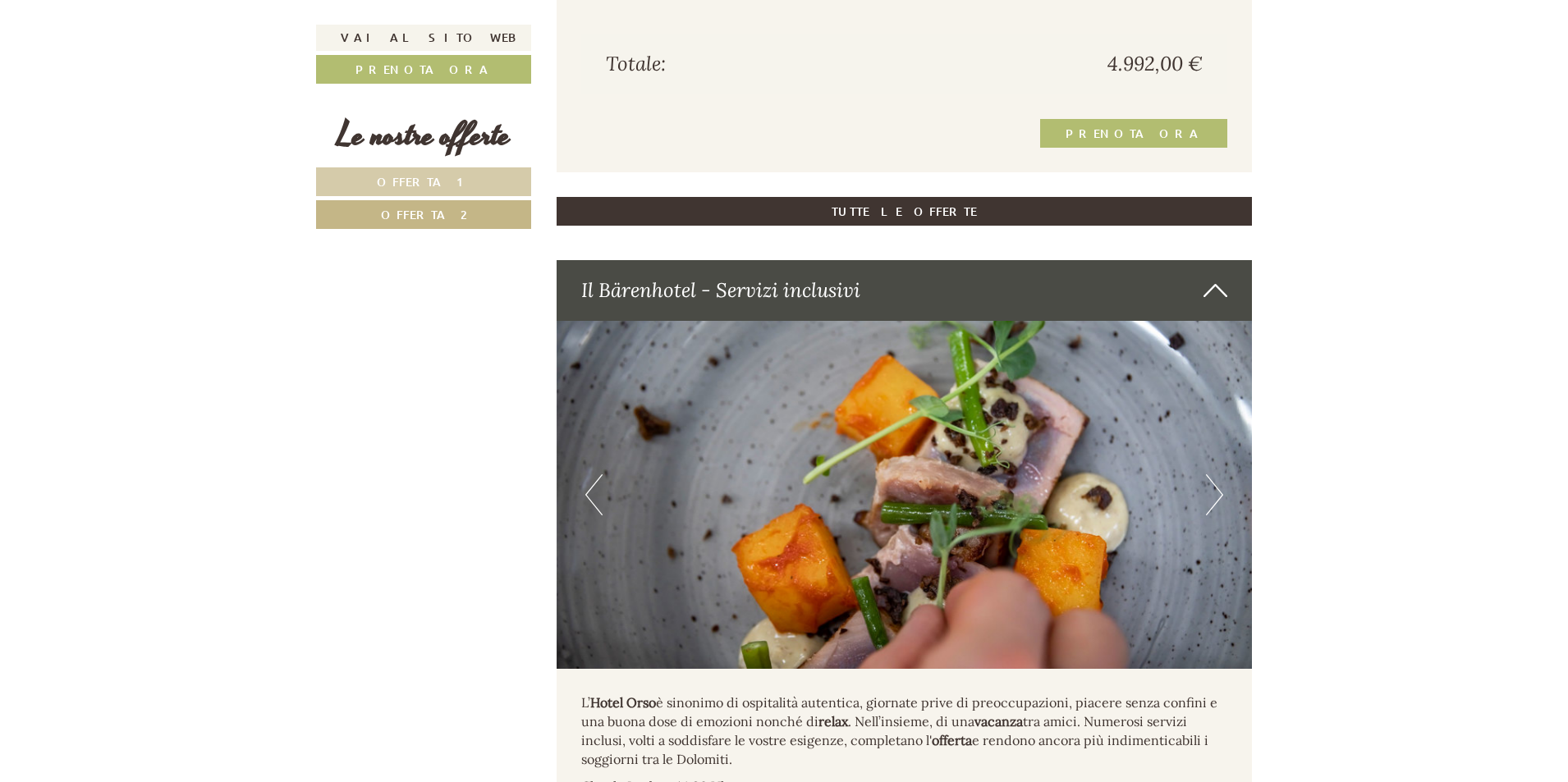
click at [1215, 511] on button "Next" at bounding box center [1214, 494] width 17 height 41
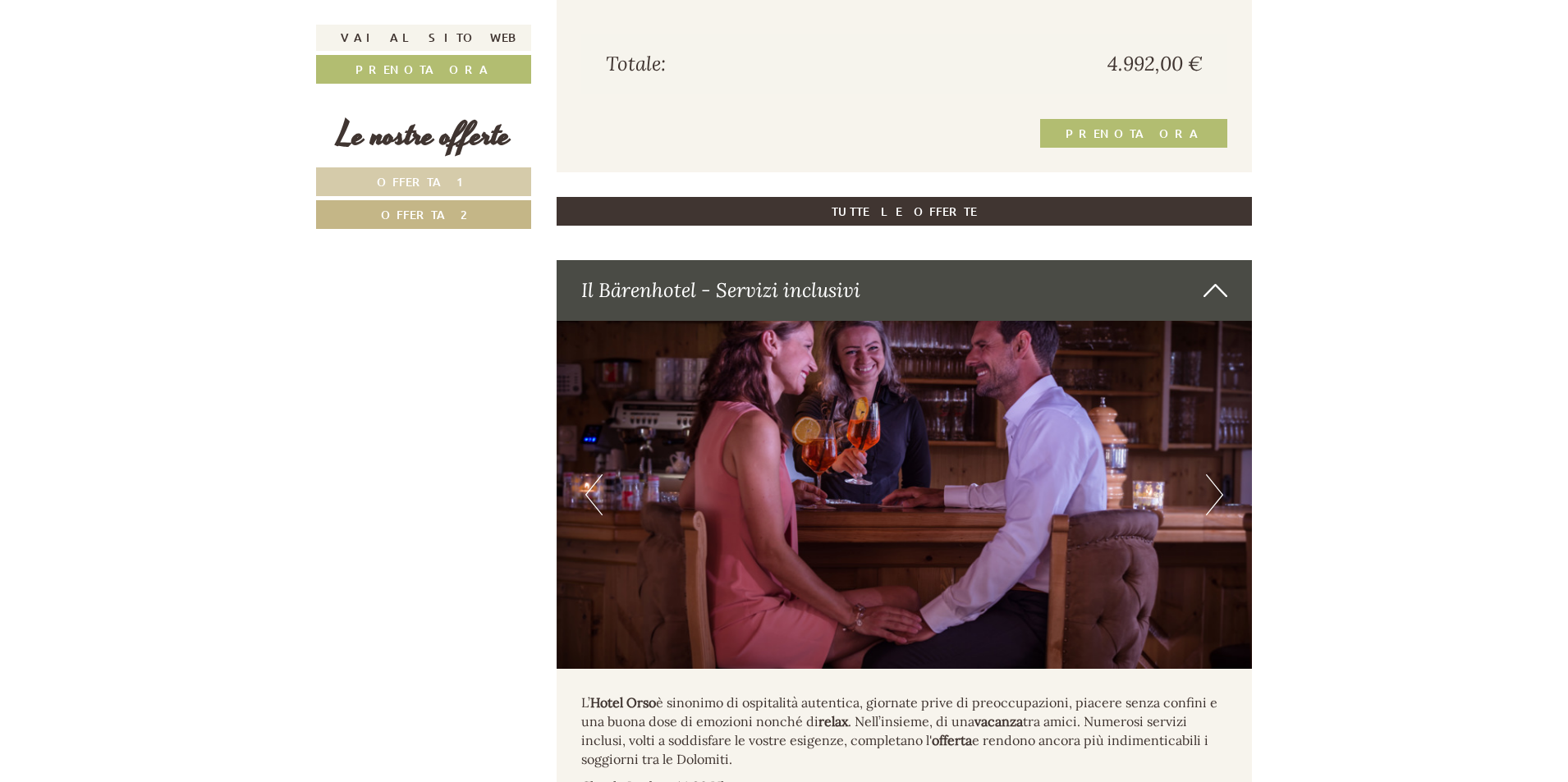
click at [1215, 511] on button "Next" at bounding box center [1214, 494] width 17 height 41
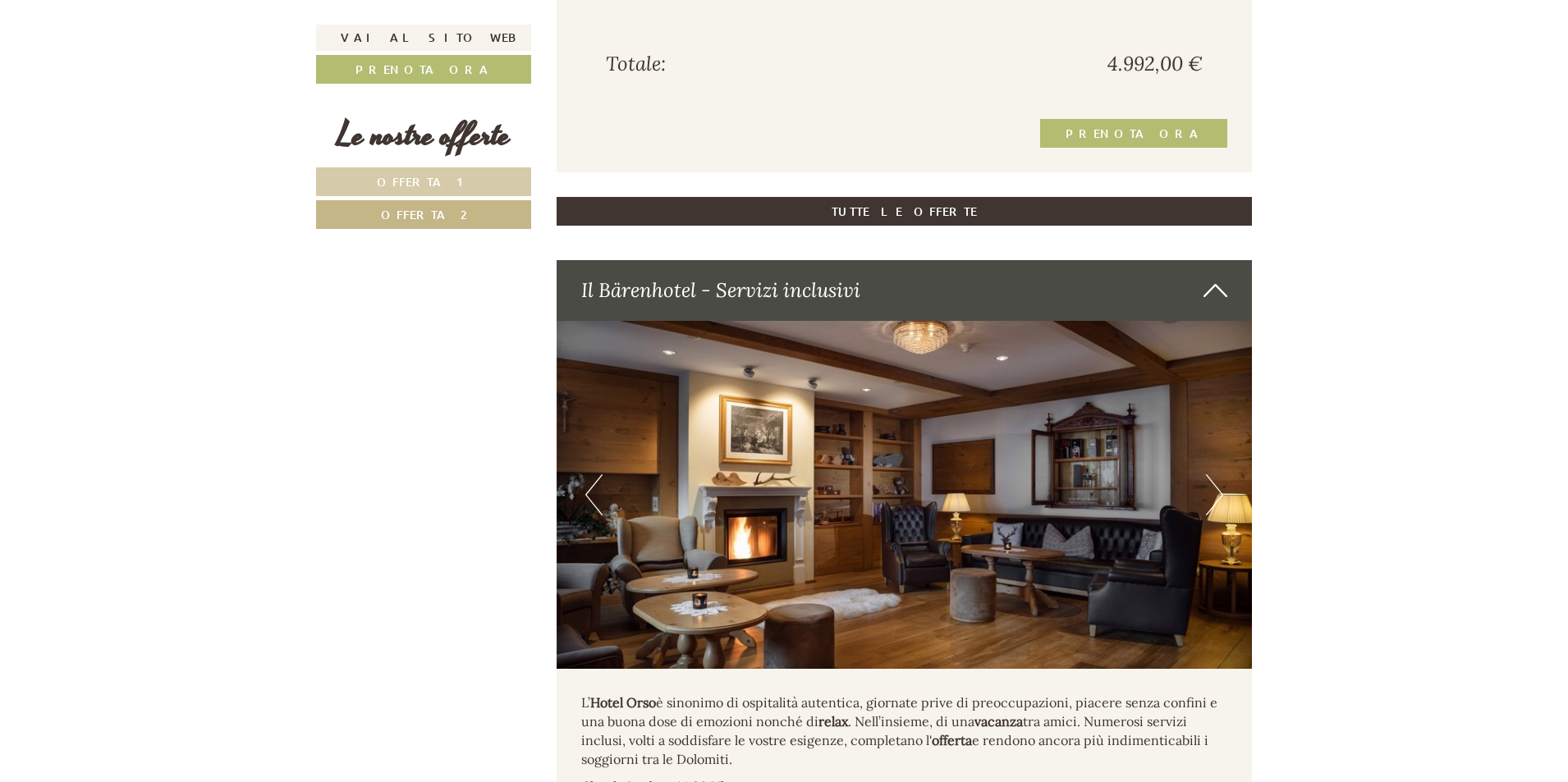
click at [1215, 511] on button "Next" at bounding box center [1214, 494] width 17 height 41
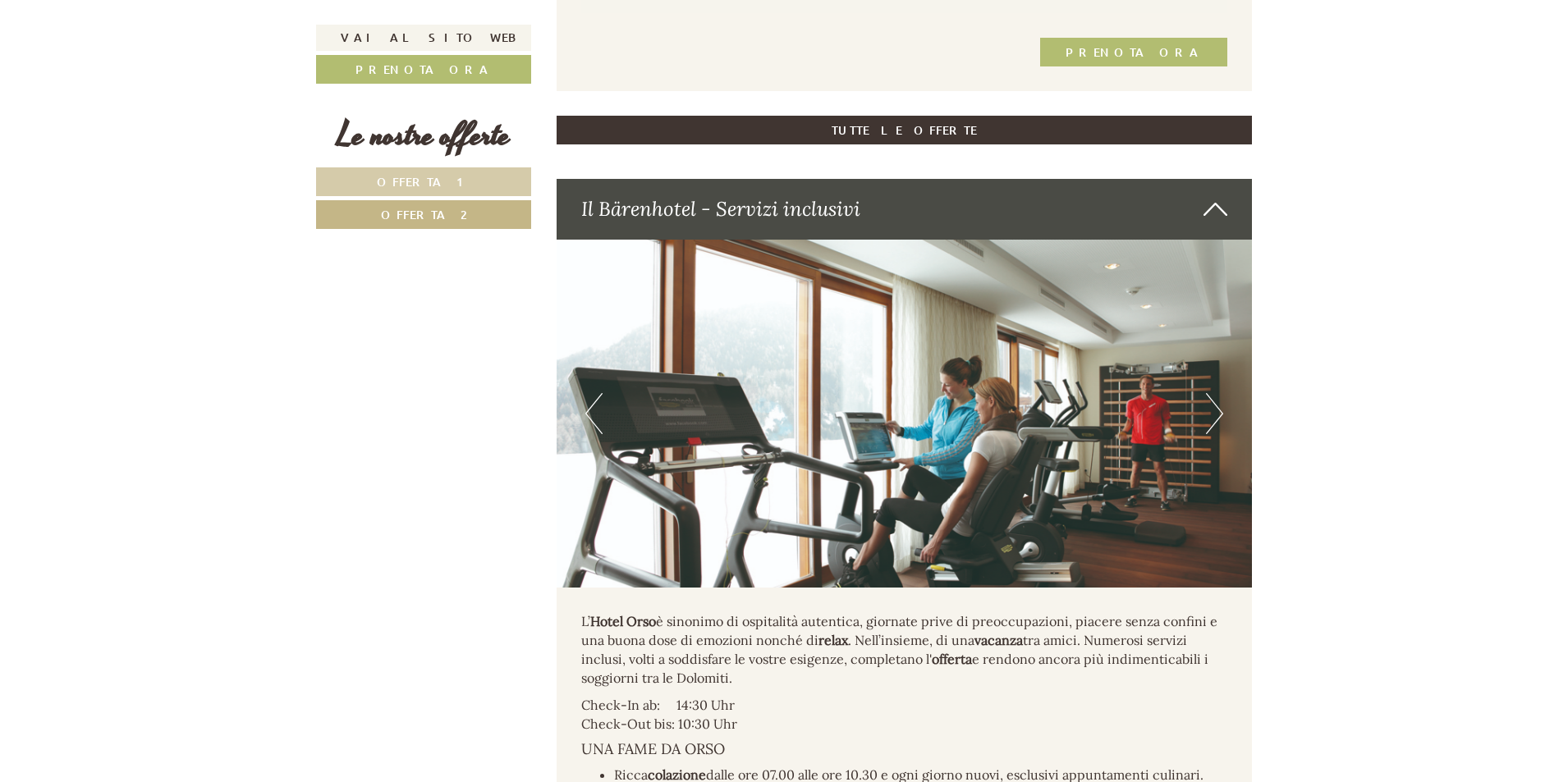
scroll to position [2157, 0]
click at [1210, 434] on button "Next" at bounding box center [1214, 413] width 17 height 41
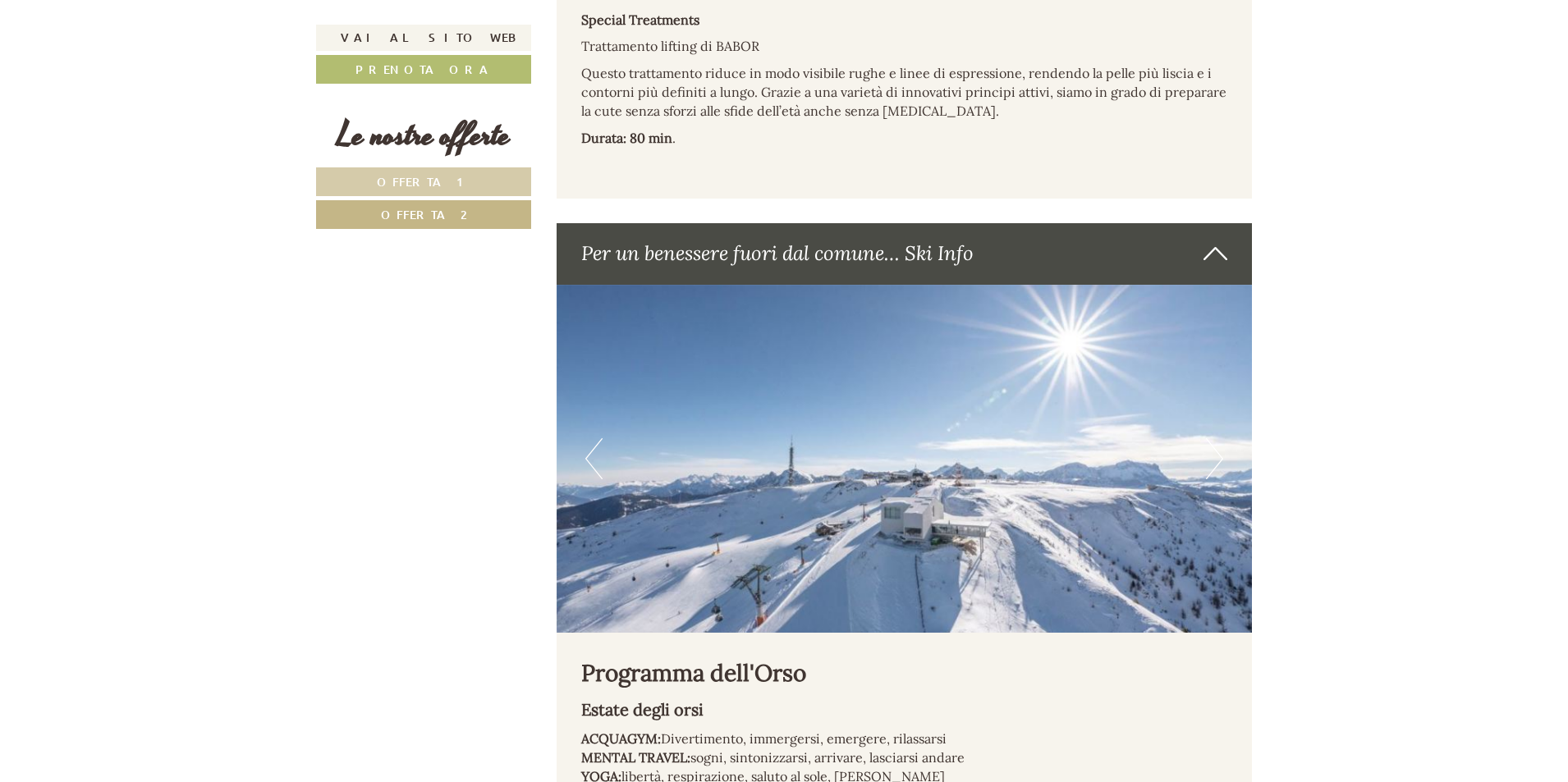
scroll to position [6508, 0]
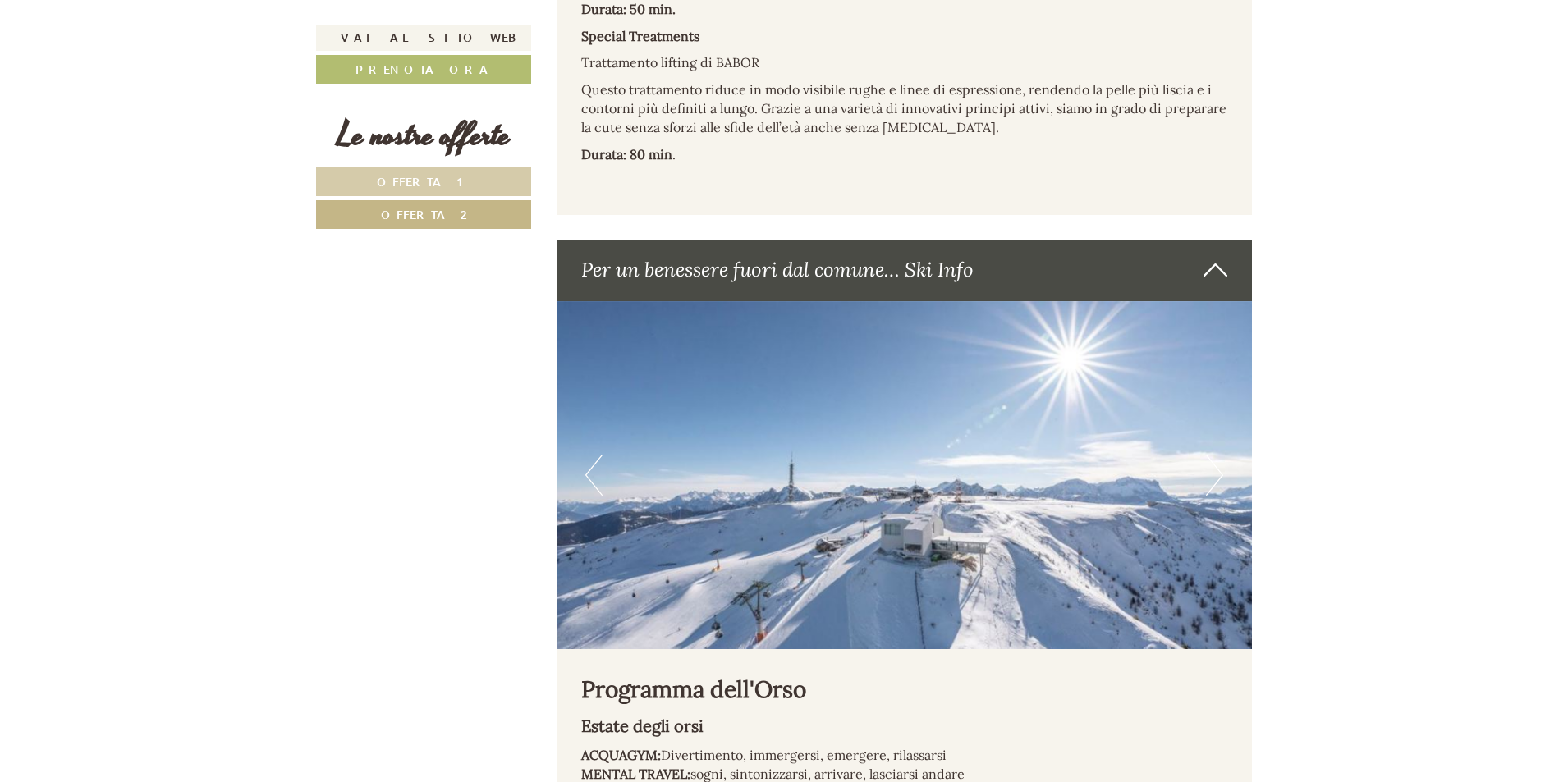
click at [1207, 457] on button "Next" at bounding box center [1214, 475] width 17 height 41
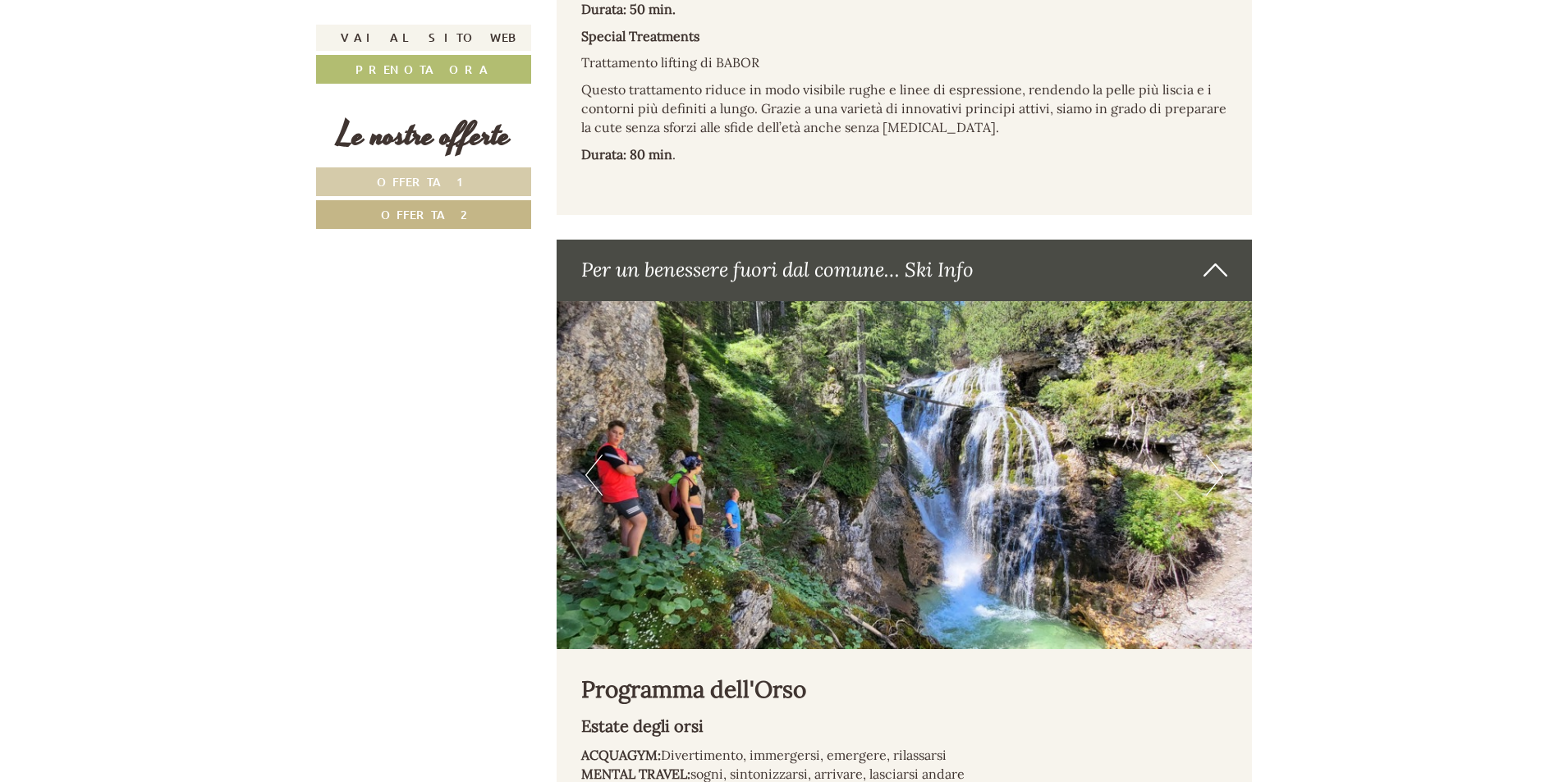
click at [1207, 457] on button "Next" at bounding box center [1214, 475] width 17 height 41
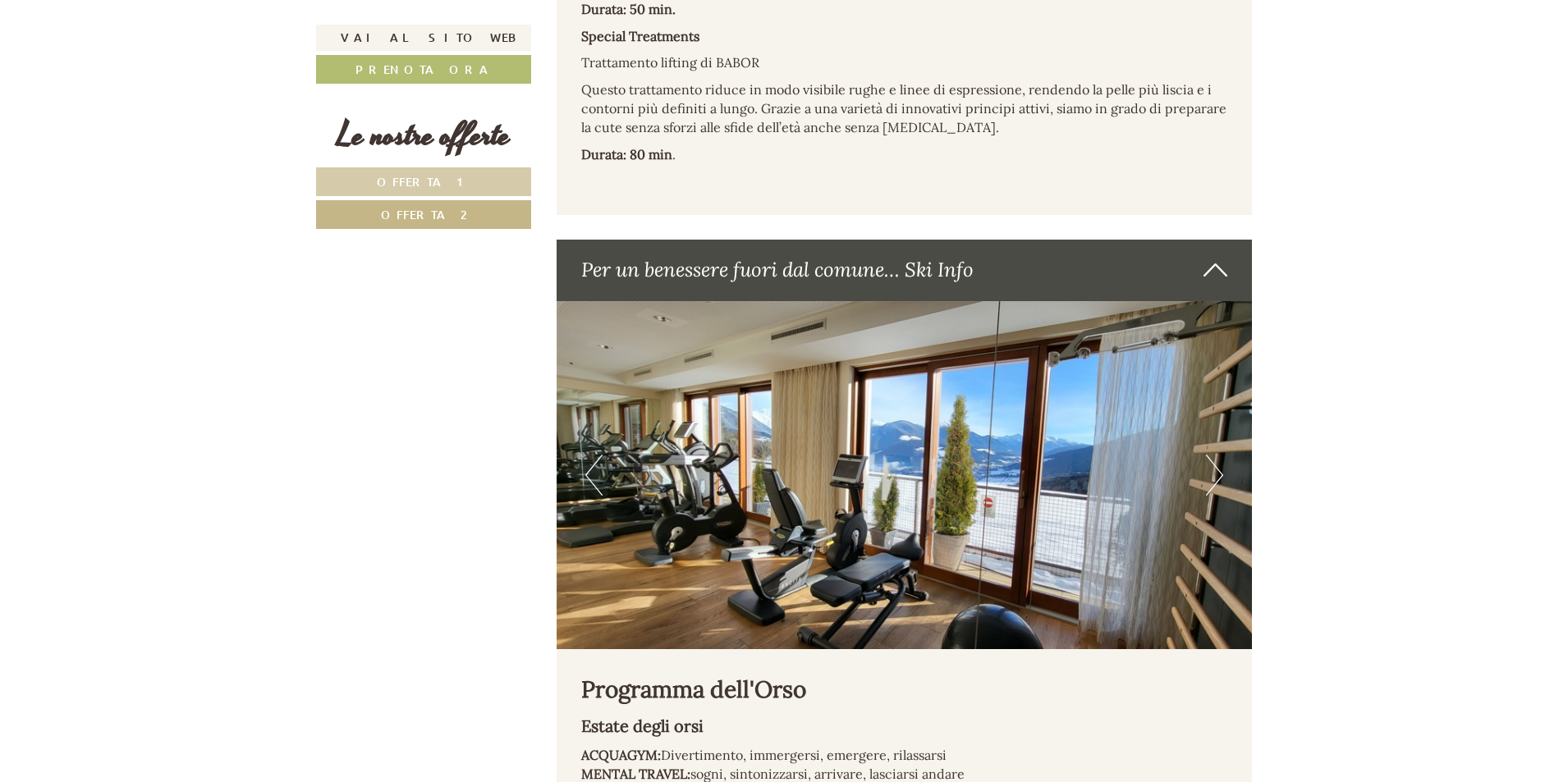
click at [1207, 457] on button "Next" at bounding box center [1214, 475] width 17 height 41
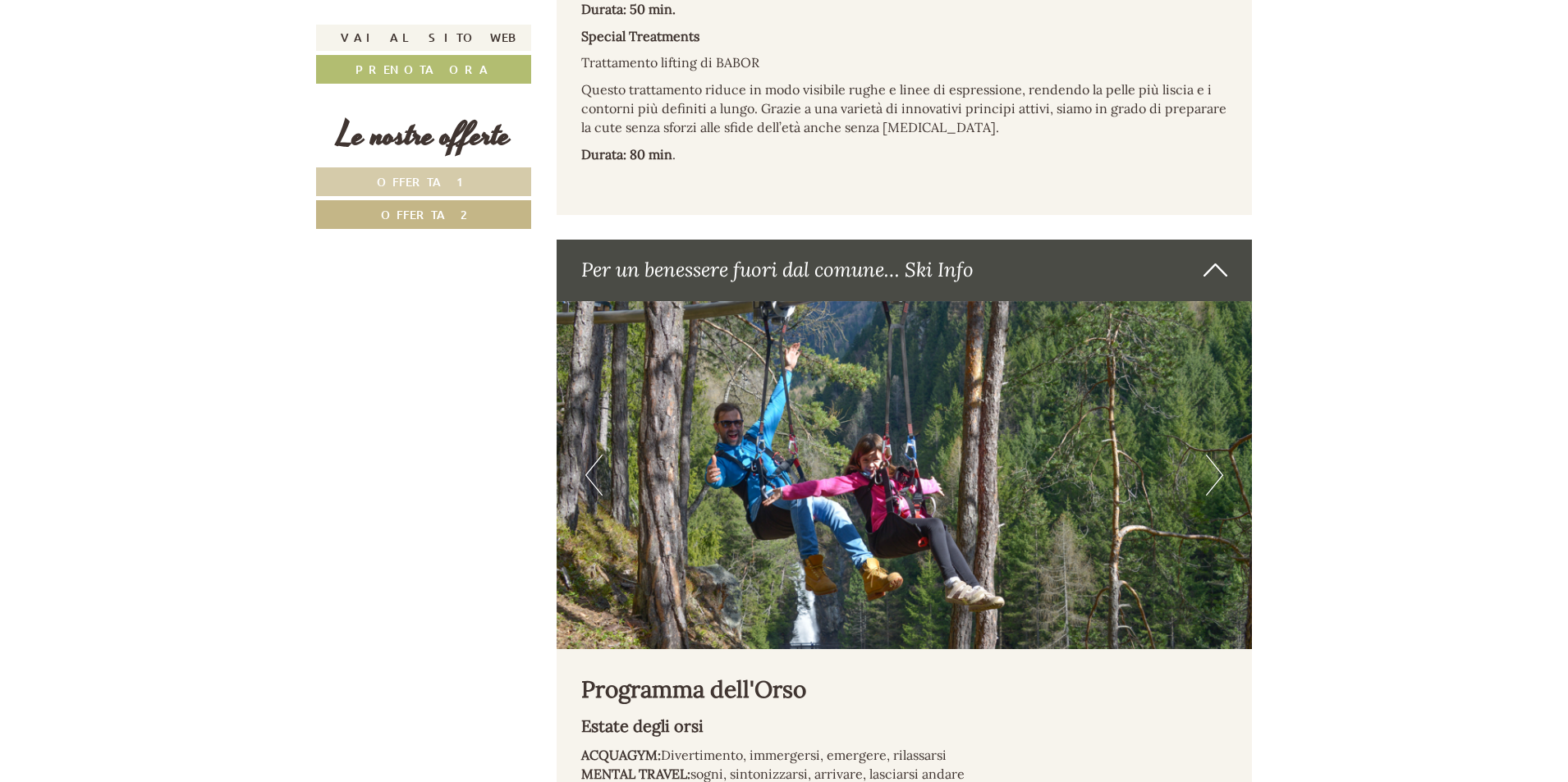
click at [1207, 457] on button "Next" at bounding box center [1214, 475] width 17 height 41
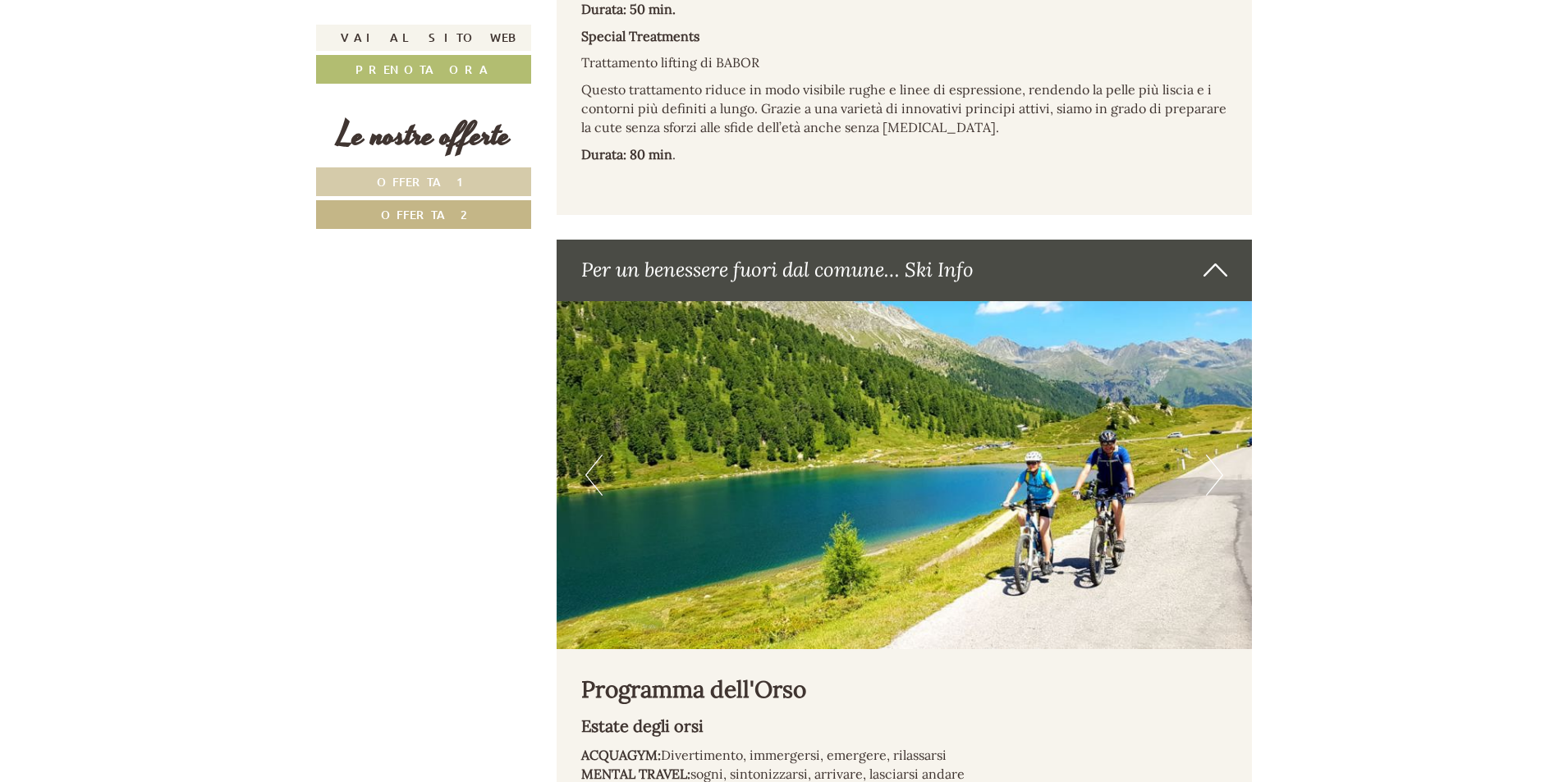
click at [1207, 457] on button "Next" at bounding box center [1214, 475] width 17 height 41
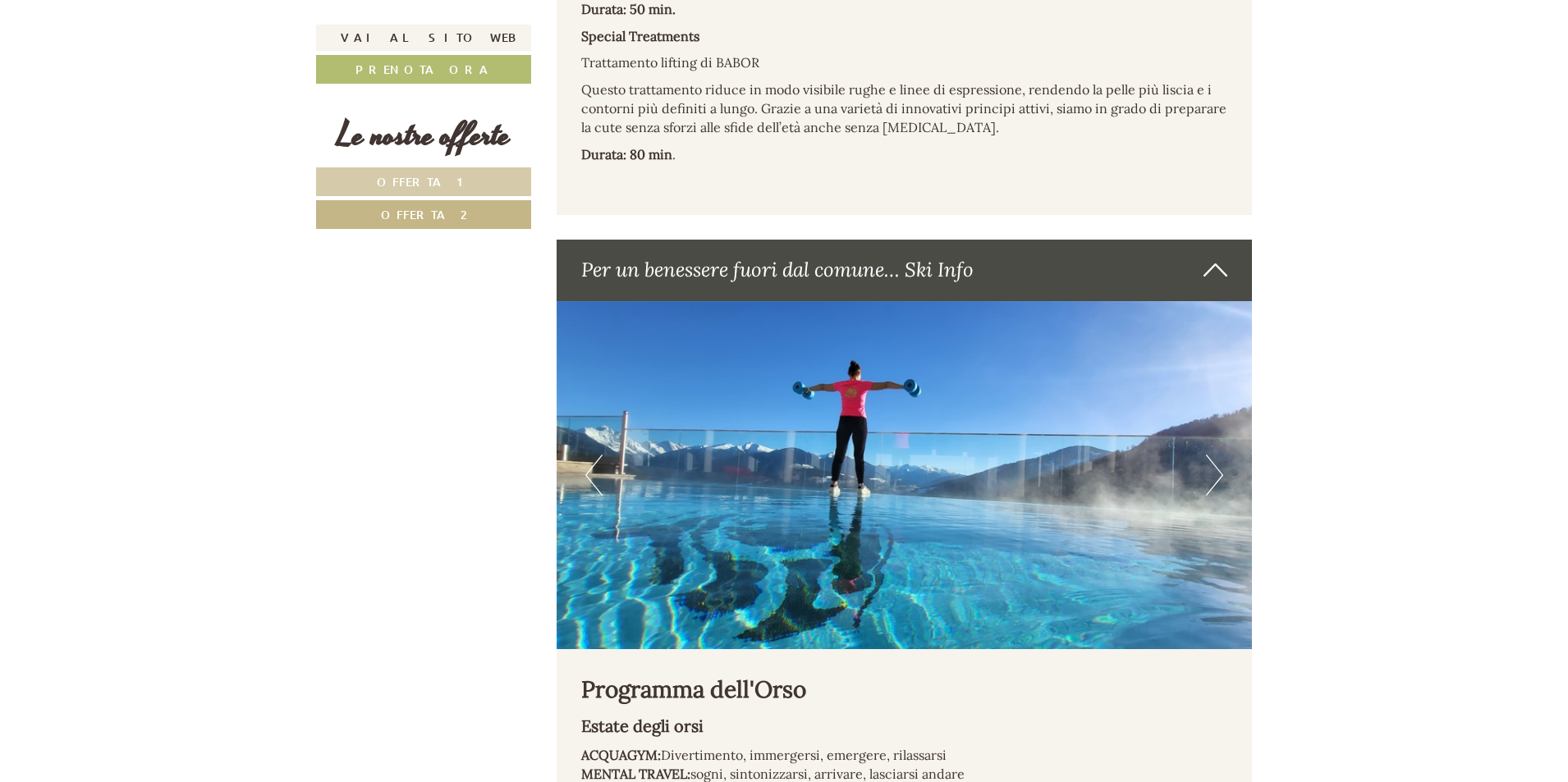
click at [1207, 457] on button "Next" at bounding box center [1214, 475] width 17 height 41
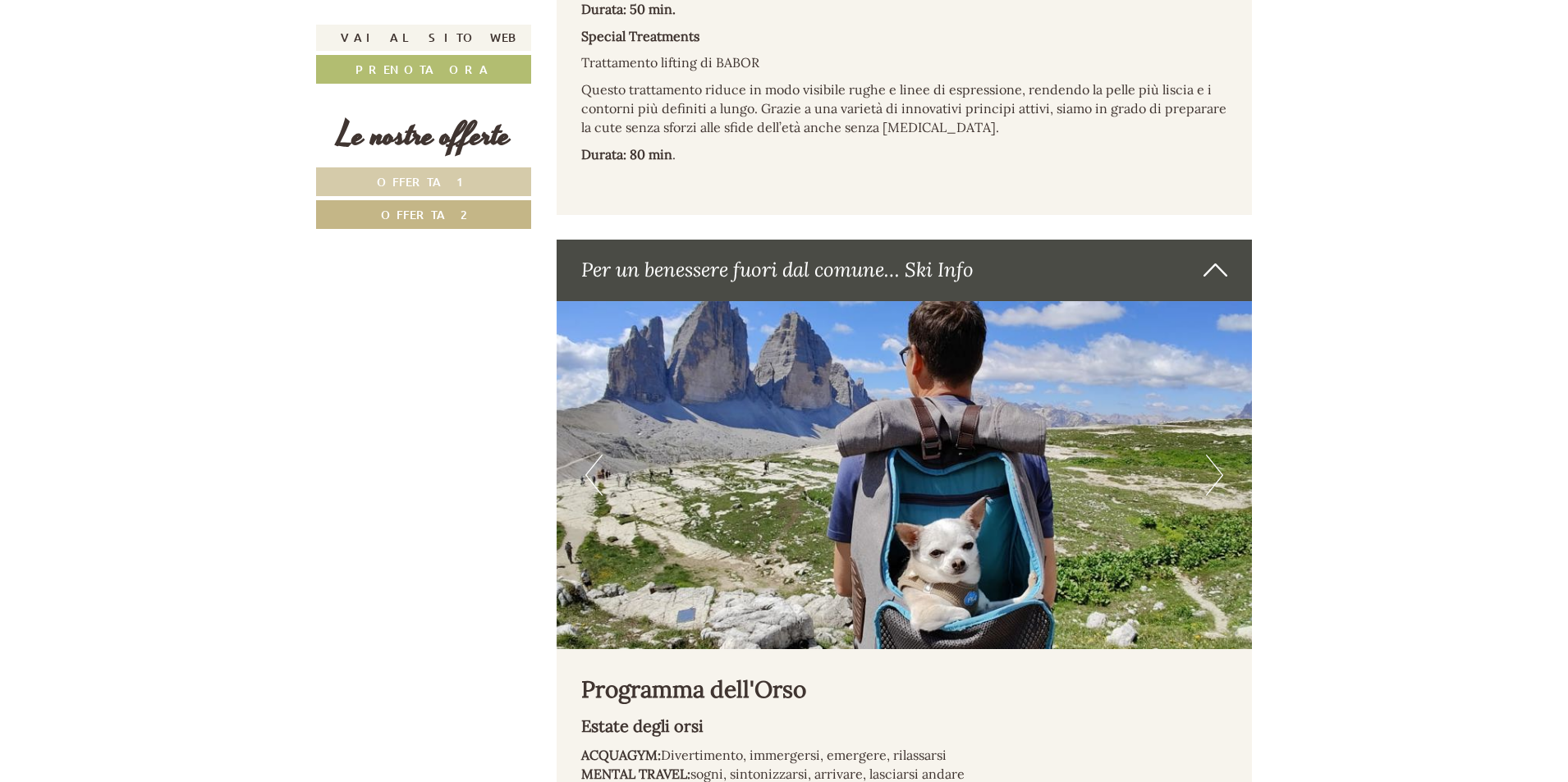
click at [1207, 457] on button "Next" at bounding box center [1214, 475] width 17 height 41
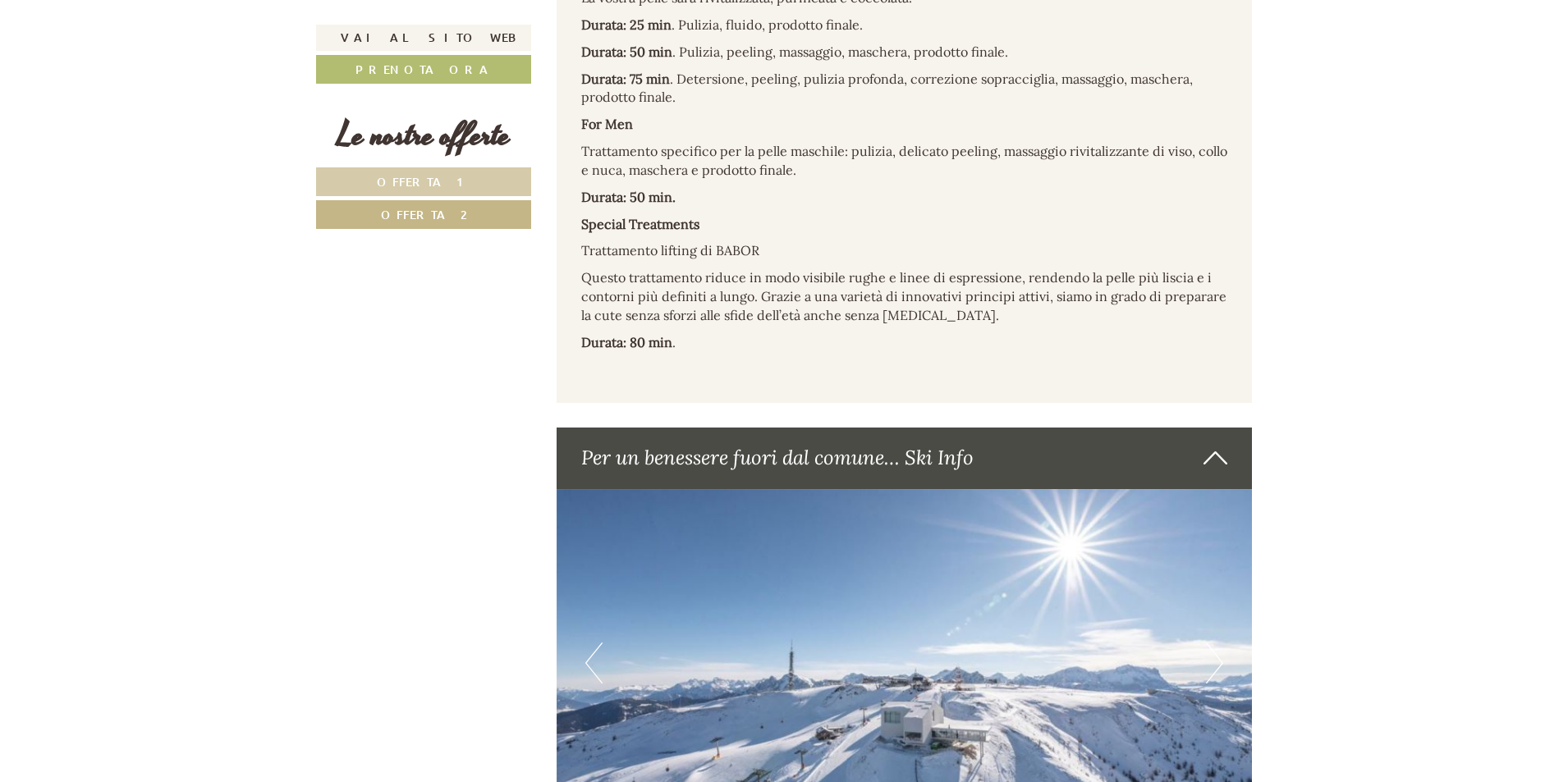
scroll to position [6262, 0]
